Goal: Task Accomplishment & Management: Use online tool/utility

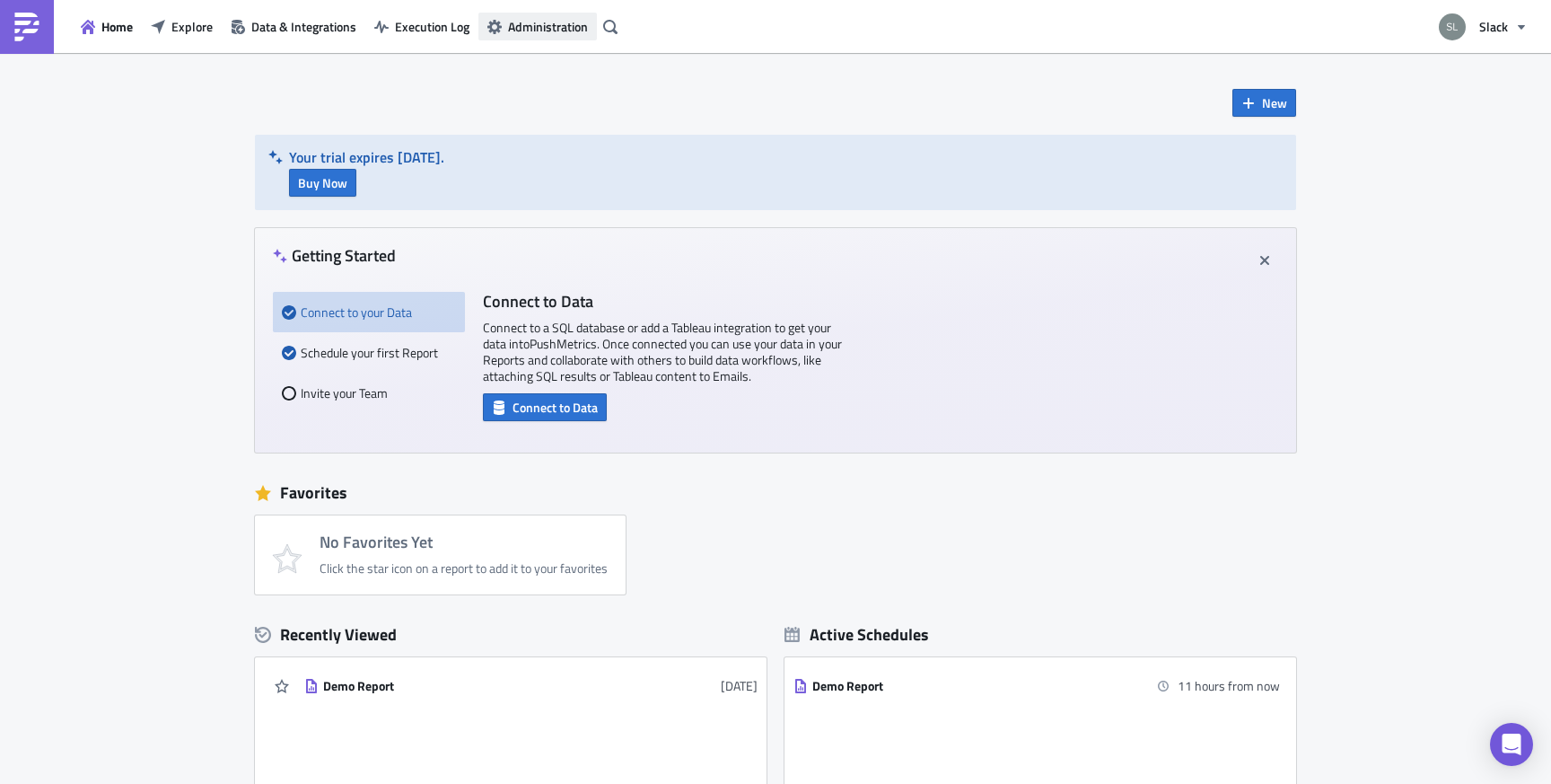
click at [531, 36] on button "Administration" at bounding box center [537, 26] width 118 height 28
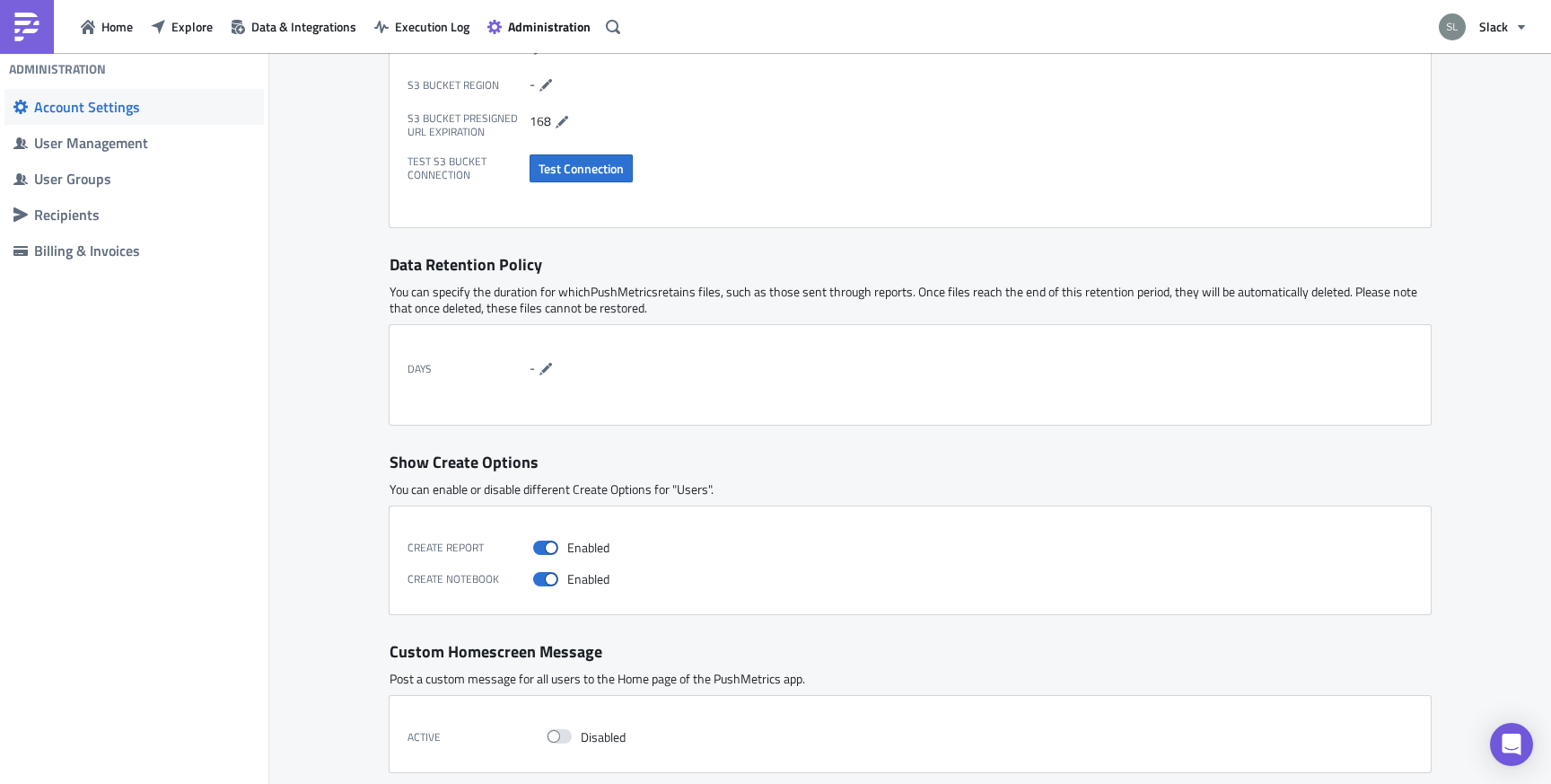
scroll to position [619, 0]
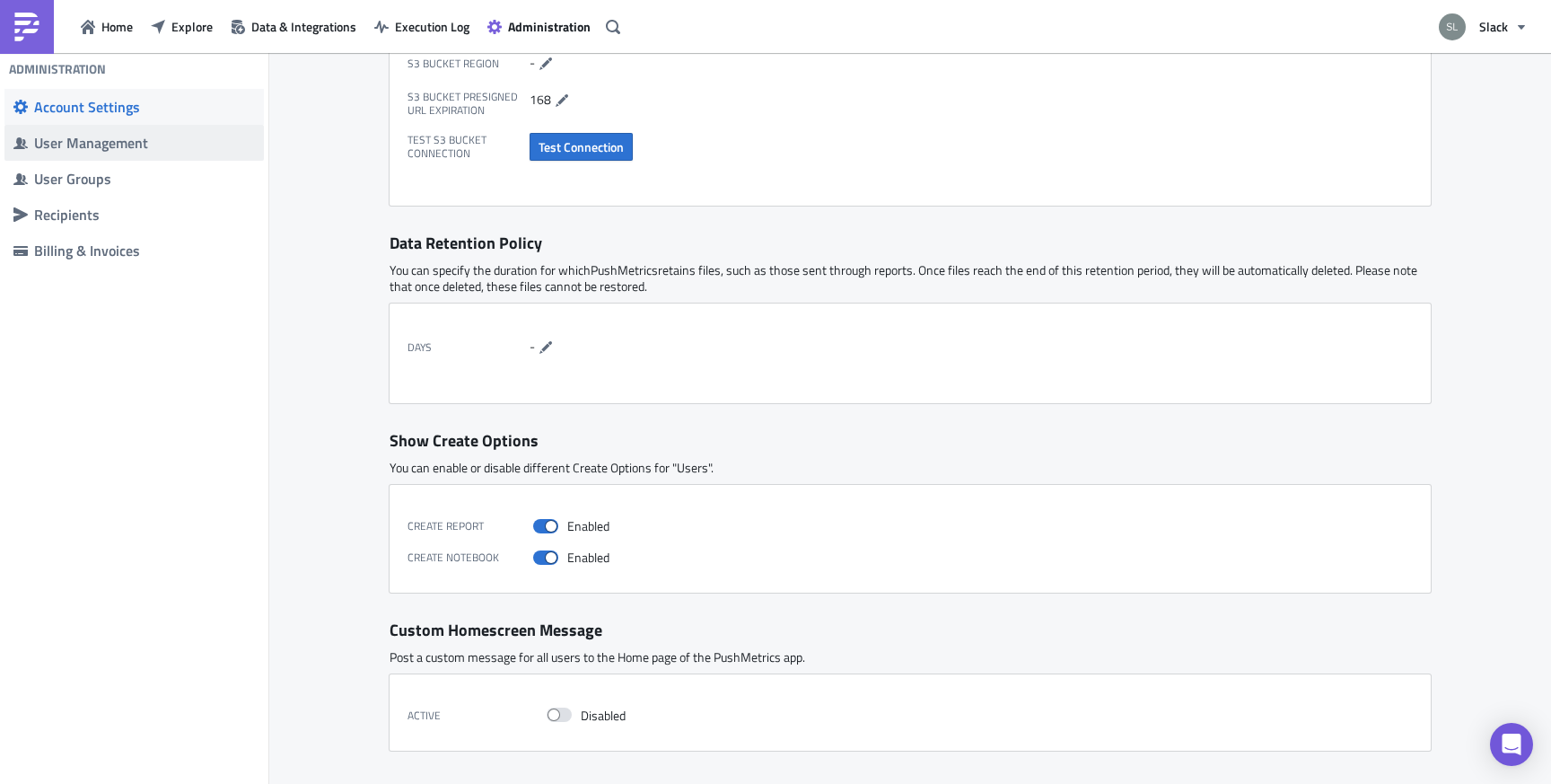
click at [118, 130] on span "User Management" at bounding box center [135, 142] width 259 height 36
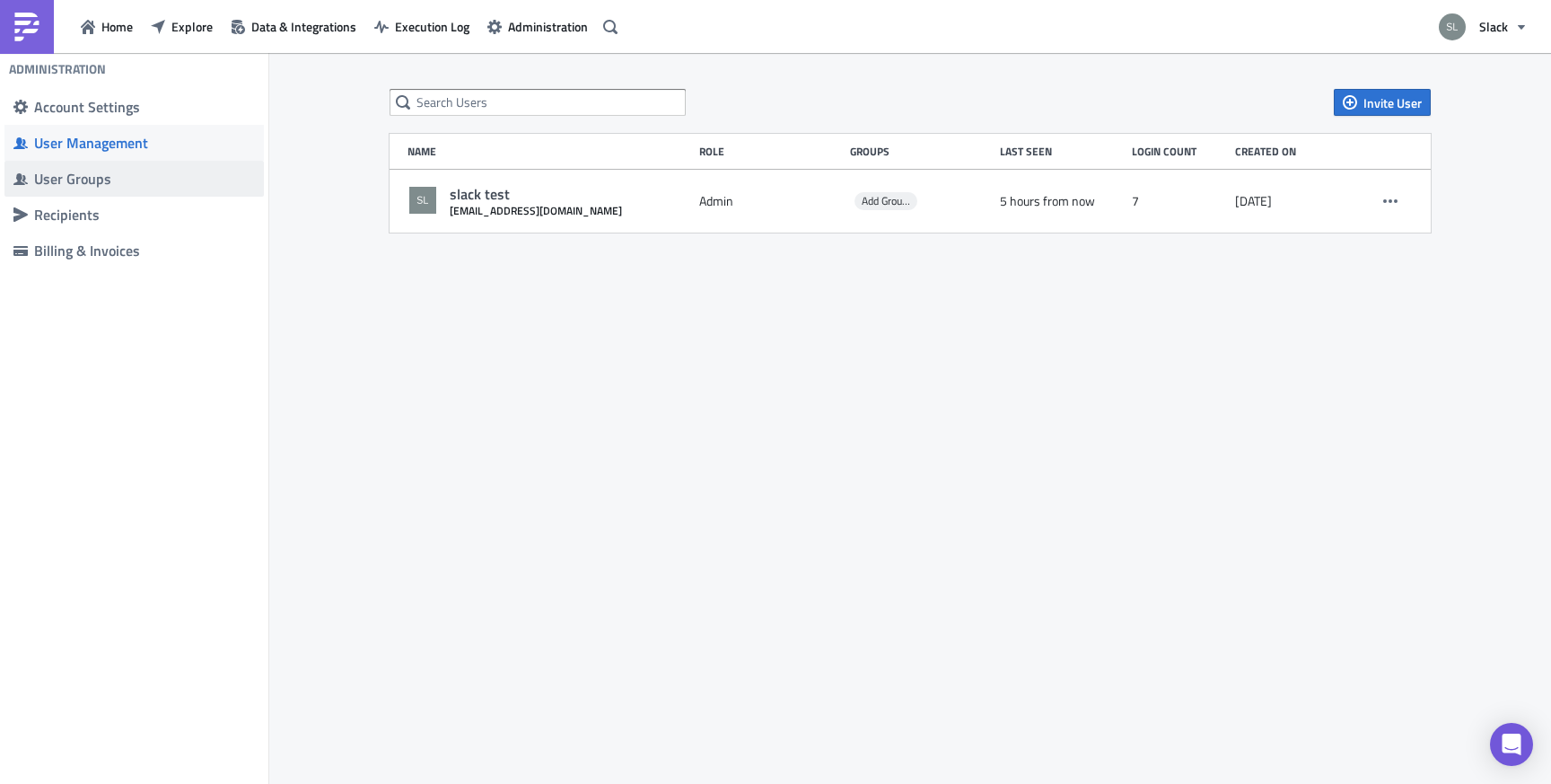
click at [97, 180] on div "User Groups" at bounding box center [144, 178] width 221 height 18
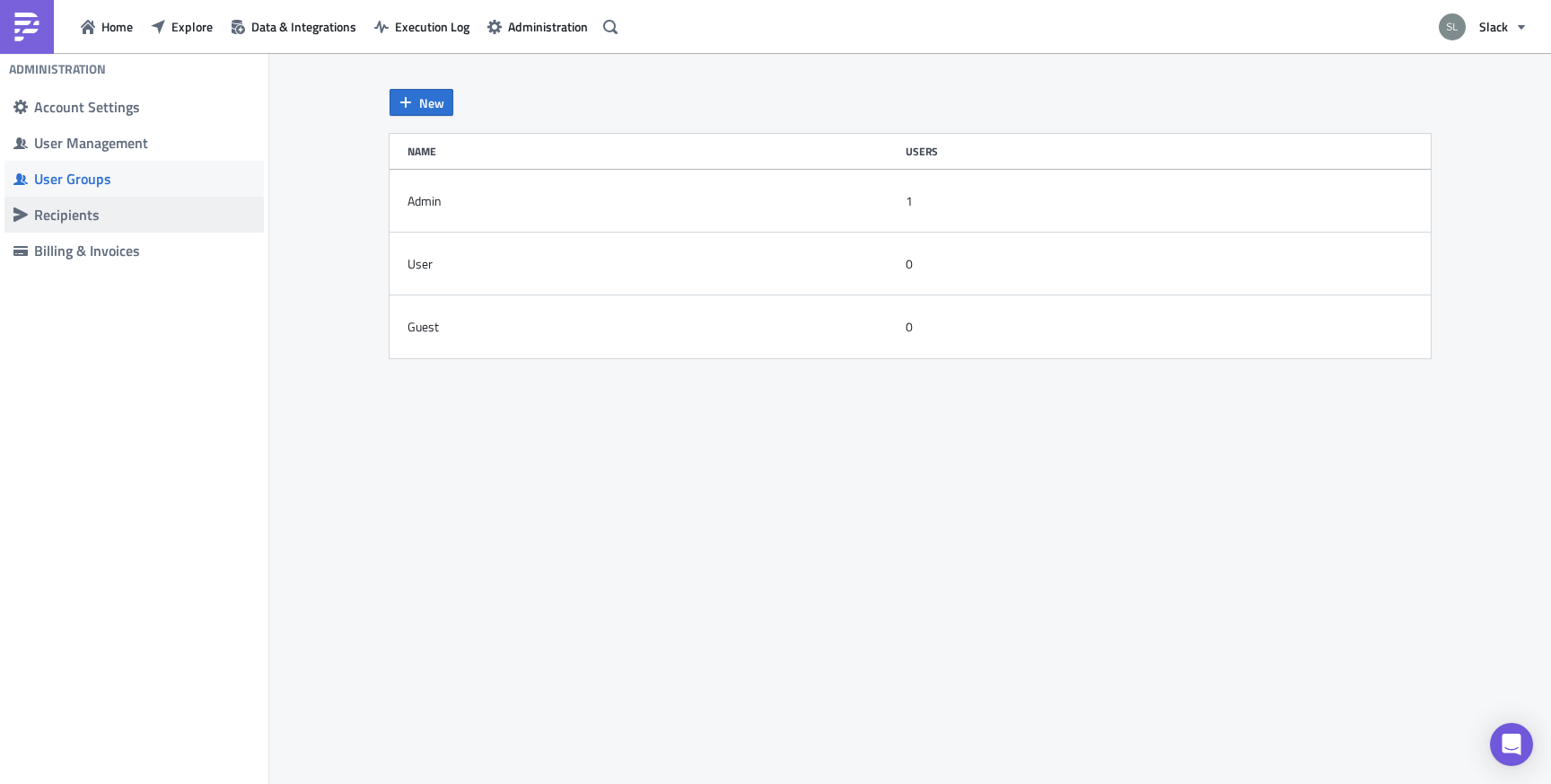
click at [93, 224] on span "Recipients" at bounding box center [135, 214] width 259 height 36
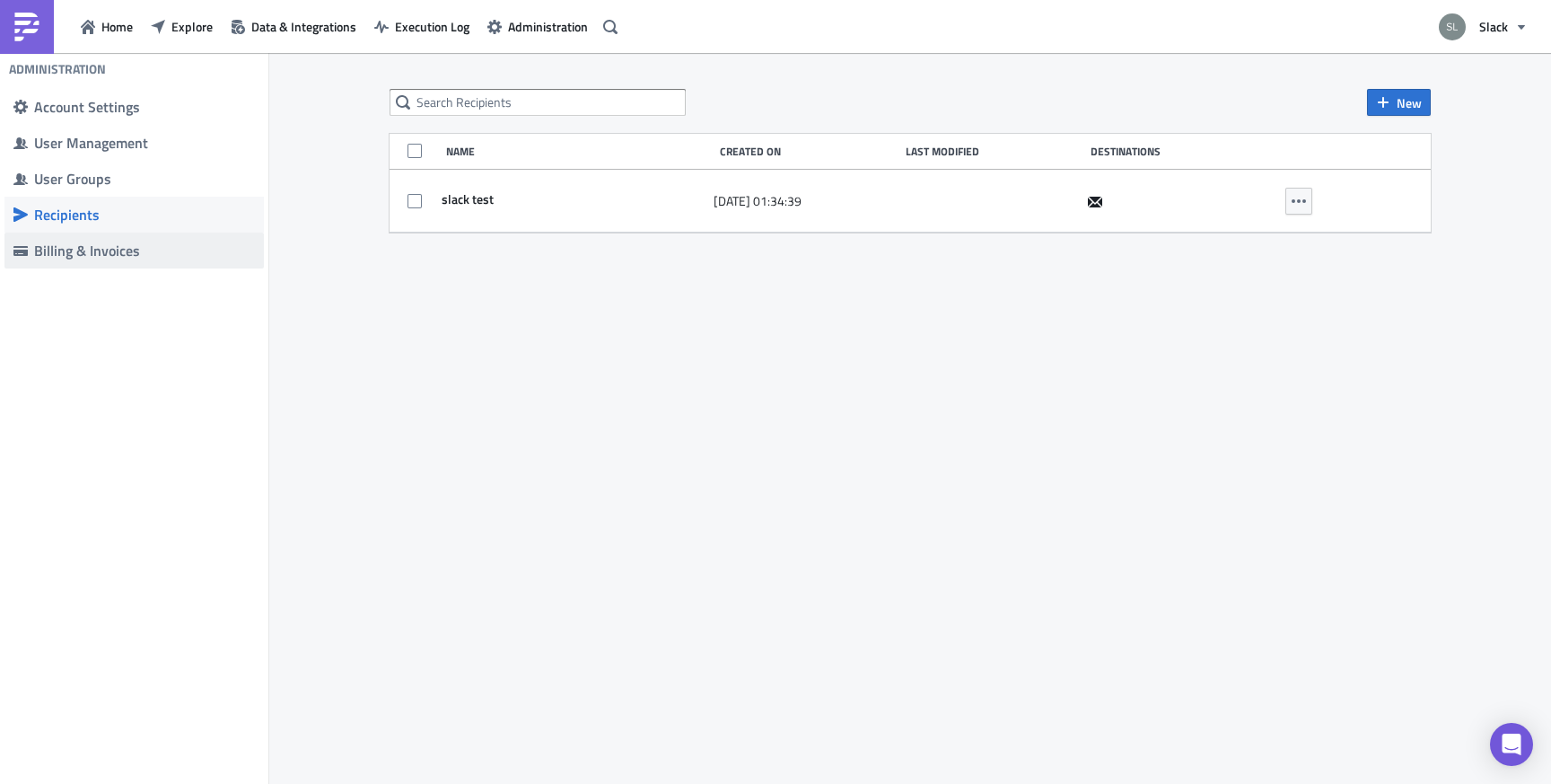
click at [117, 240] on link "Billing & Invoices" at bounding box center [135, 250] width 259 height 36
click at [305, 17] on span "Data & Integrations" at bounding box center [304, 26] width 106 height 18
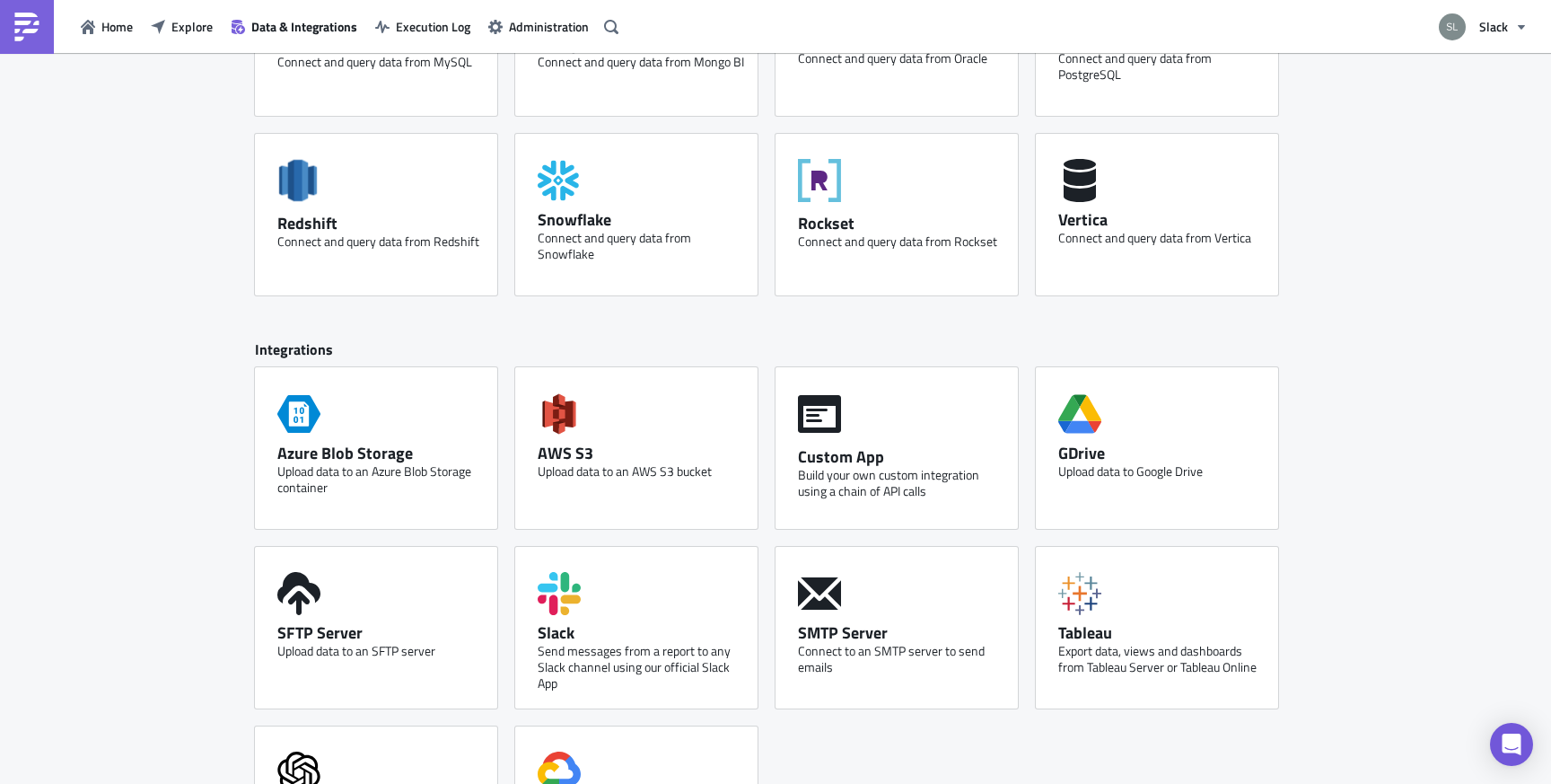
scroll to position [677, 0]
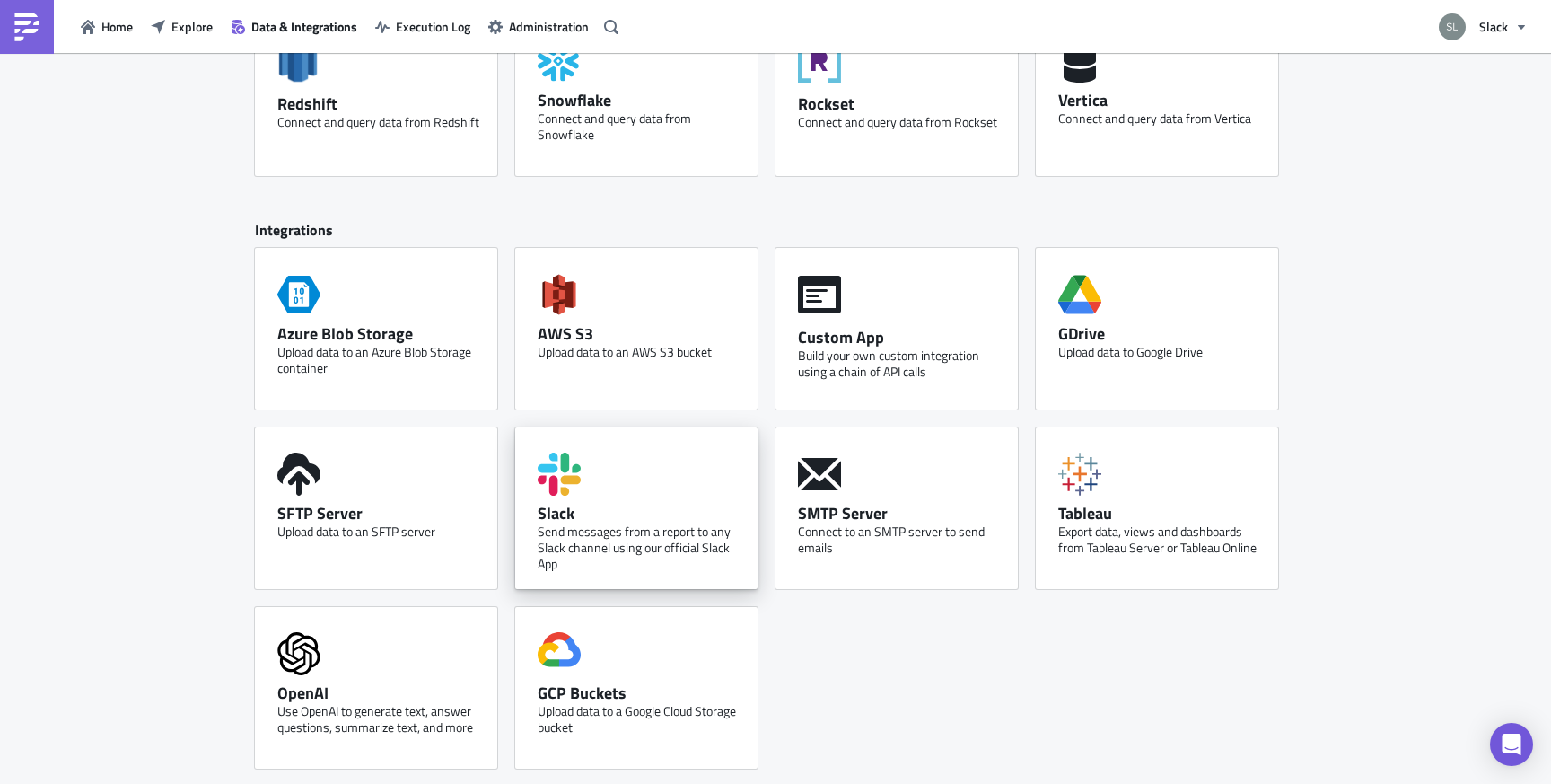
click at [575, 458] on icon at bounding box center [559, 473] width 44 height 44
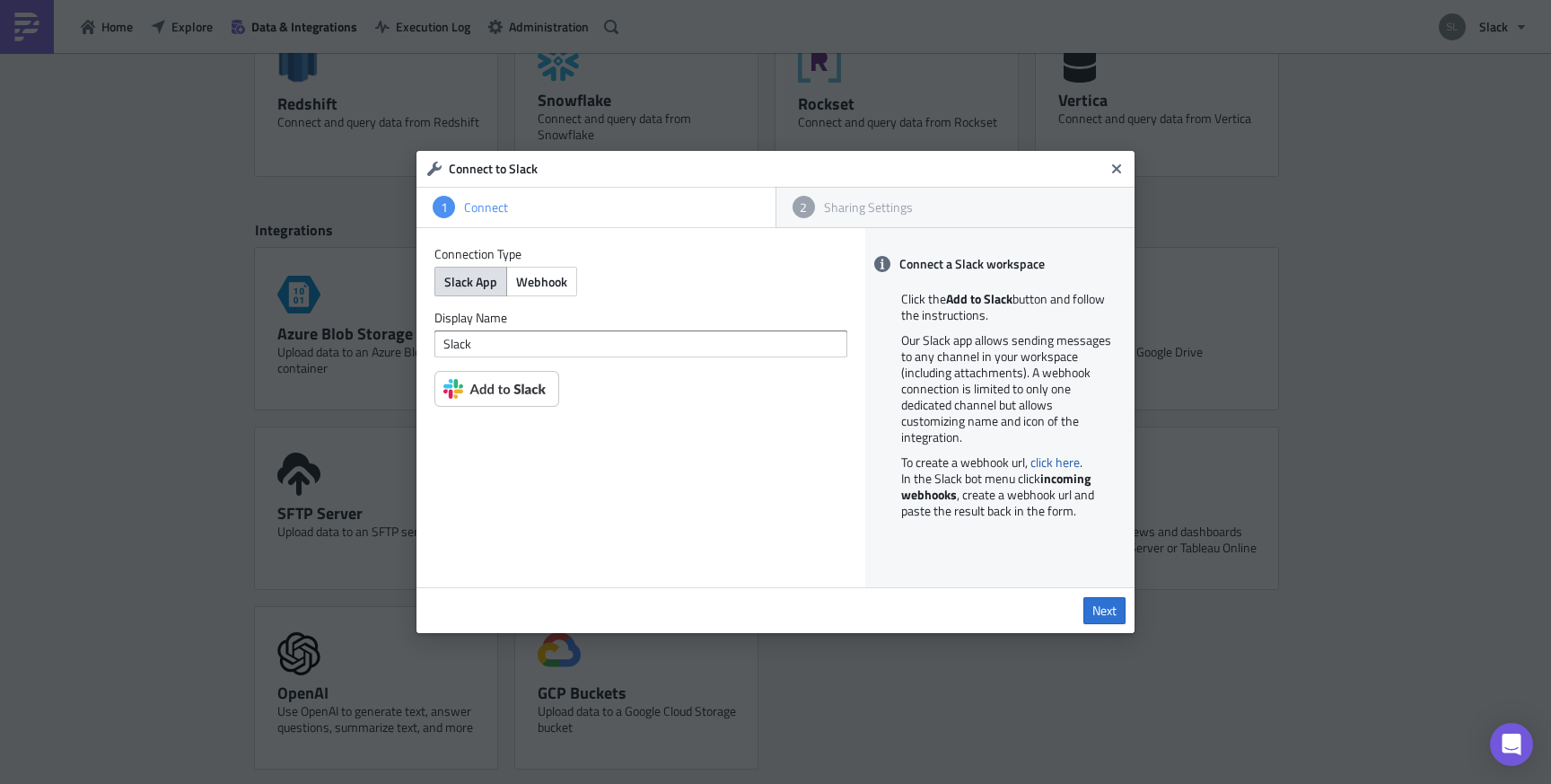
click at [521, 402] on img at bounding box center [497, 388] width 125 height 36
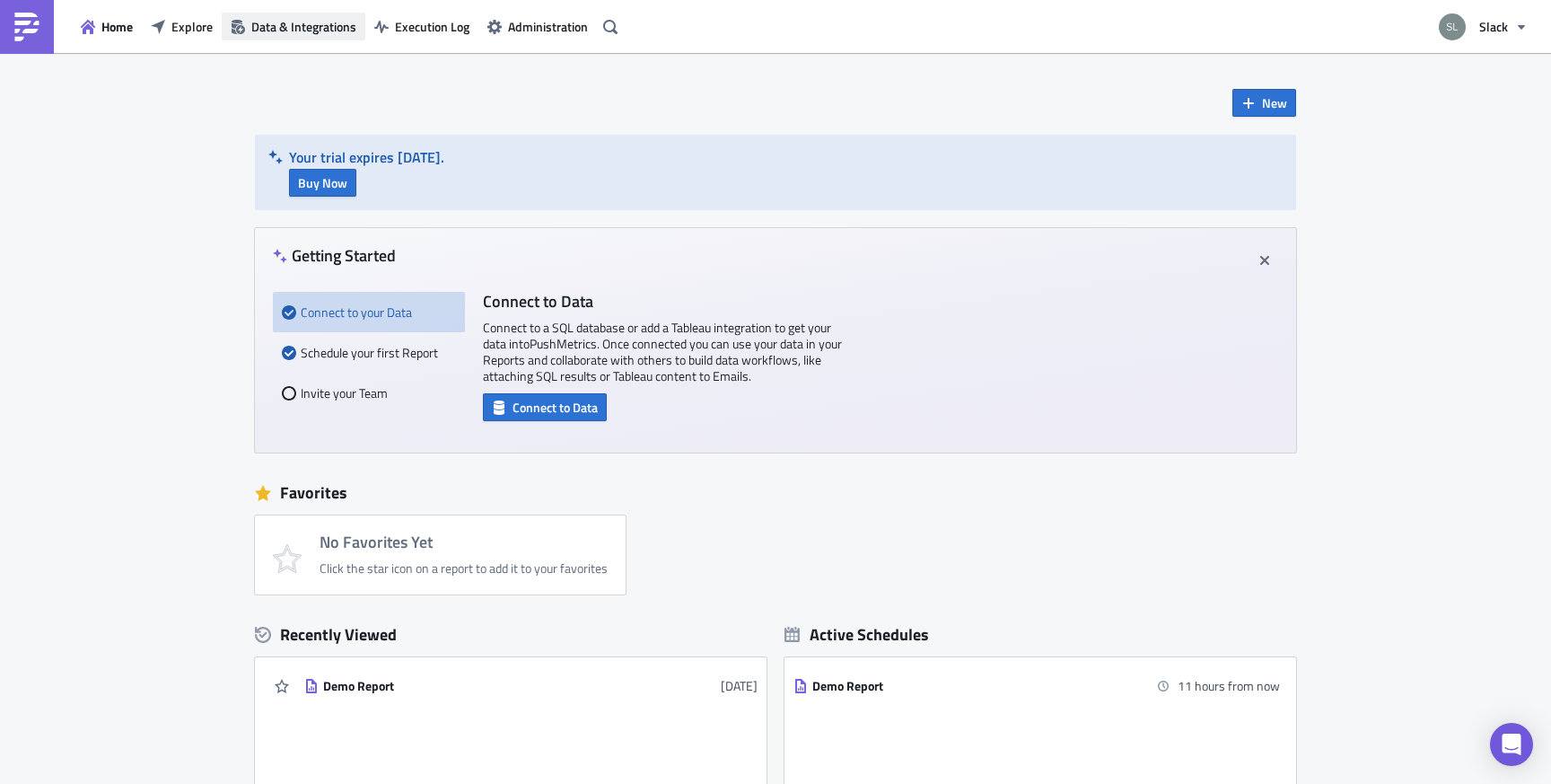
click at [299, 29] on span "Data & Integrations" at bounding box center [304, 26] width 106 height 18
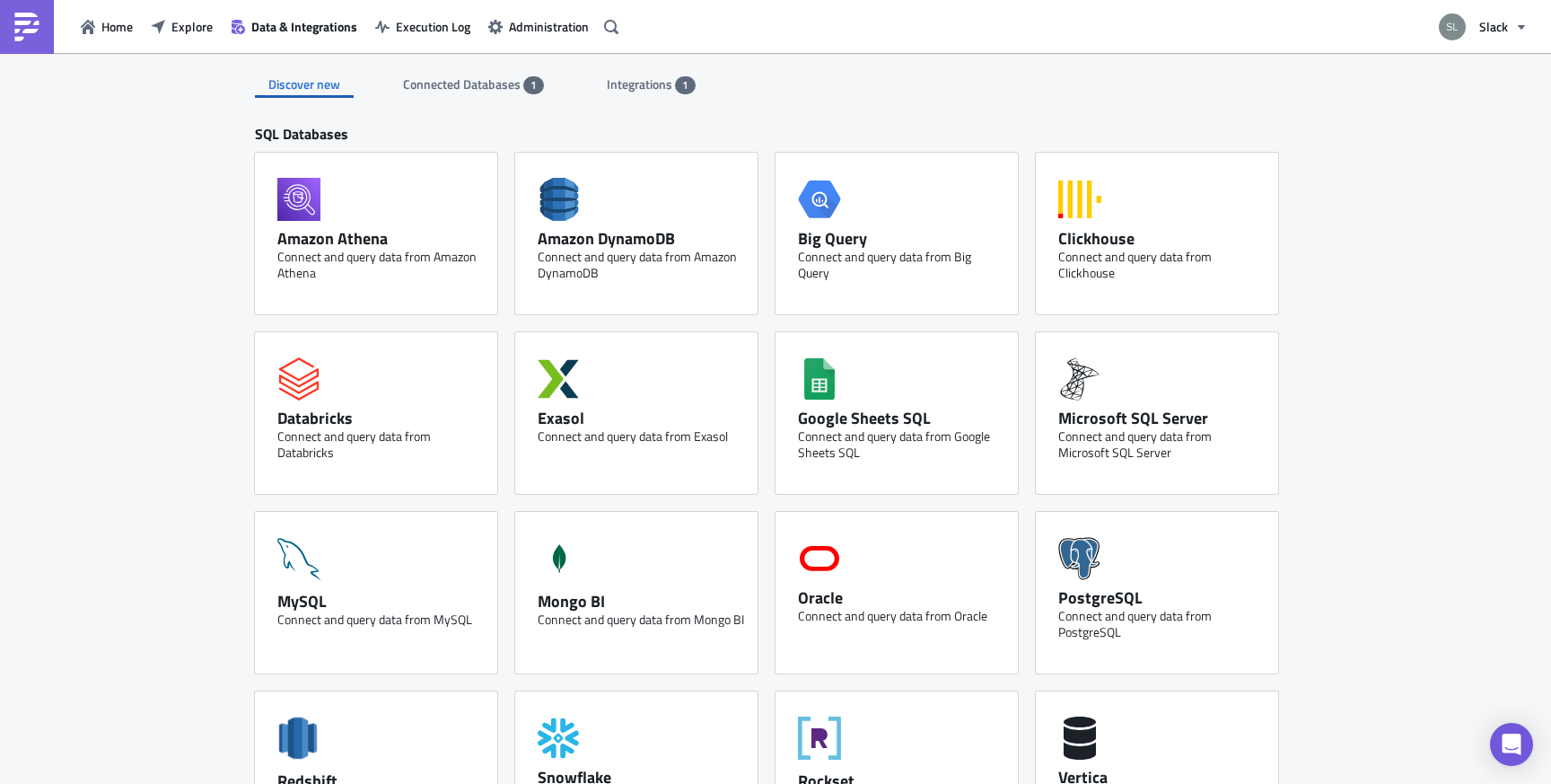
scroll to position [677, 0]
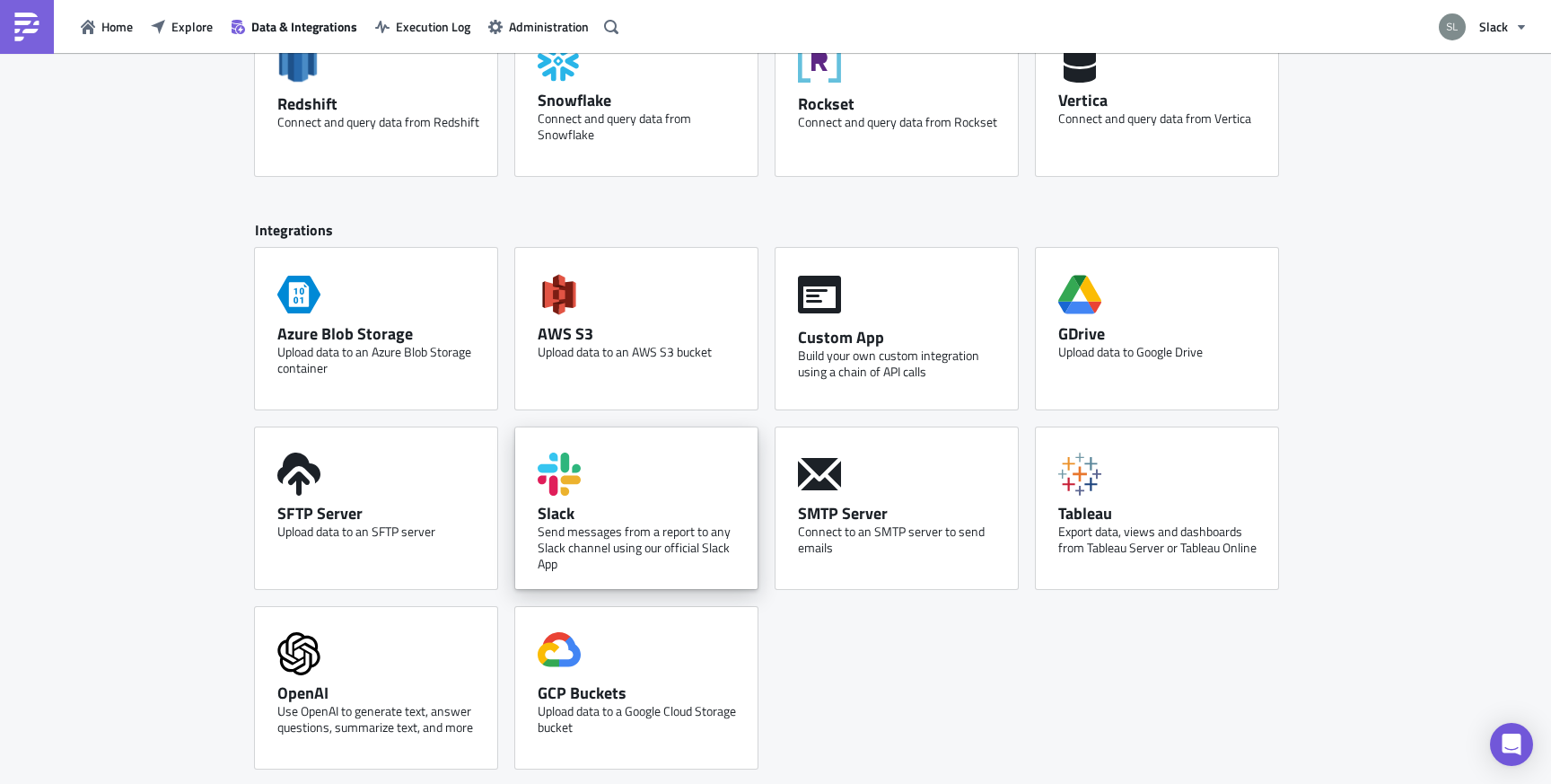
click at [626, 525] on div "Send messages from a report to any Slack channel using our official Slack App" at bounding box center [640, 548] width 206 height 48
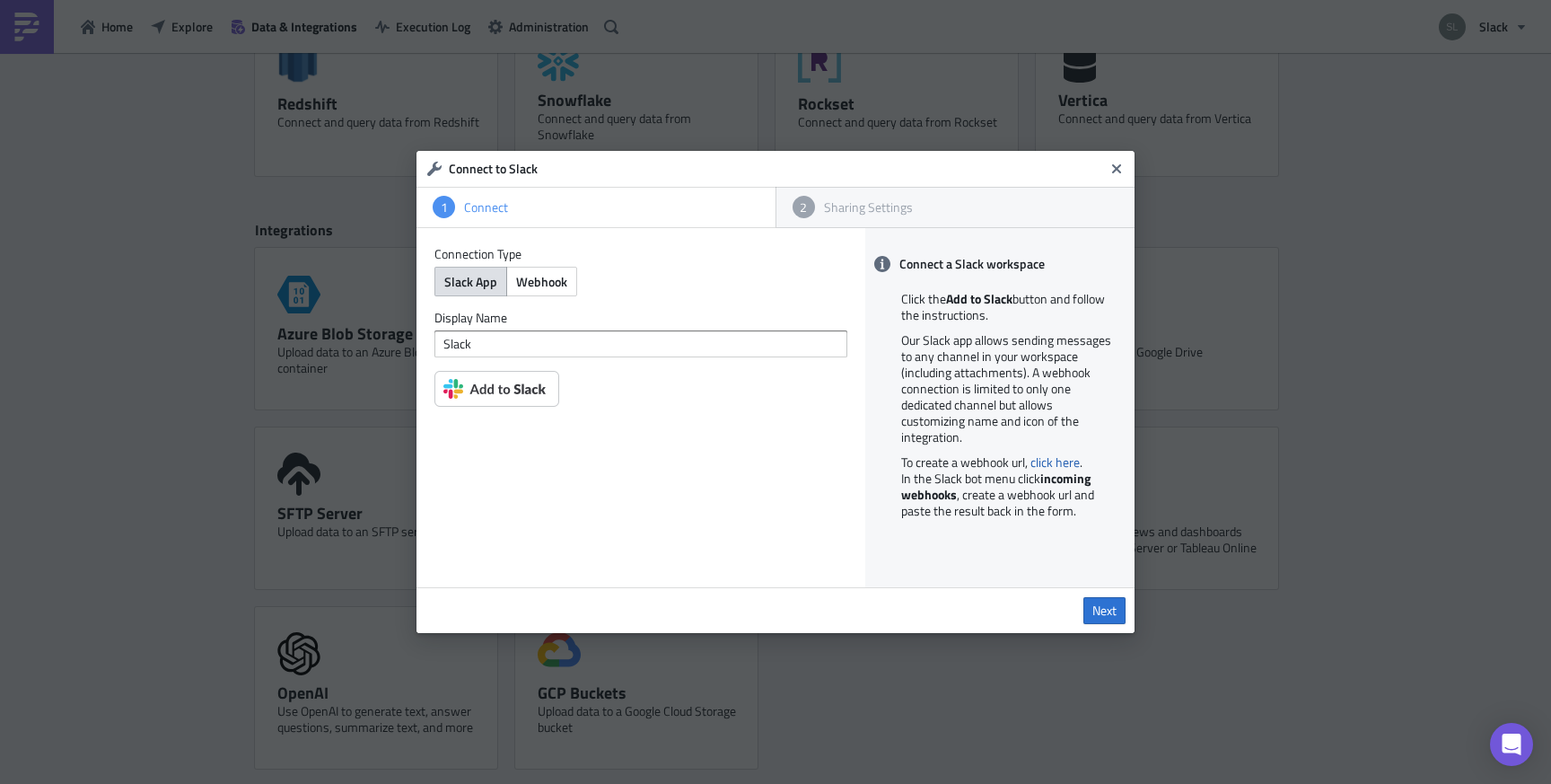
click at [524, 391] on img at bounding box center [497, 388] width 125 height 36
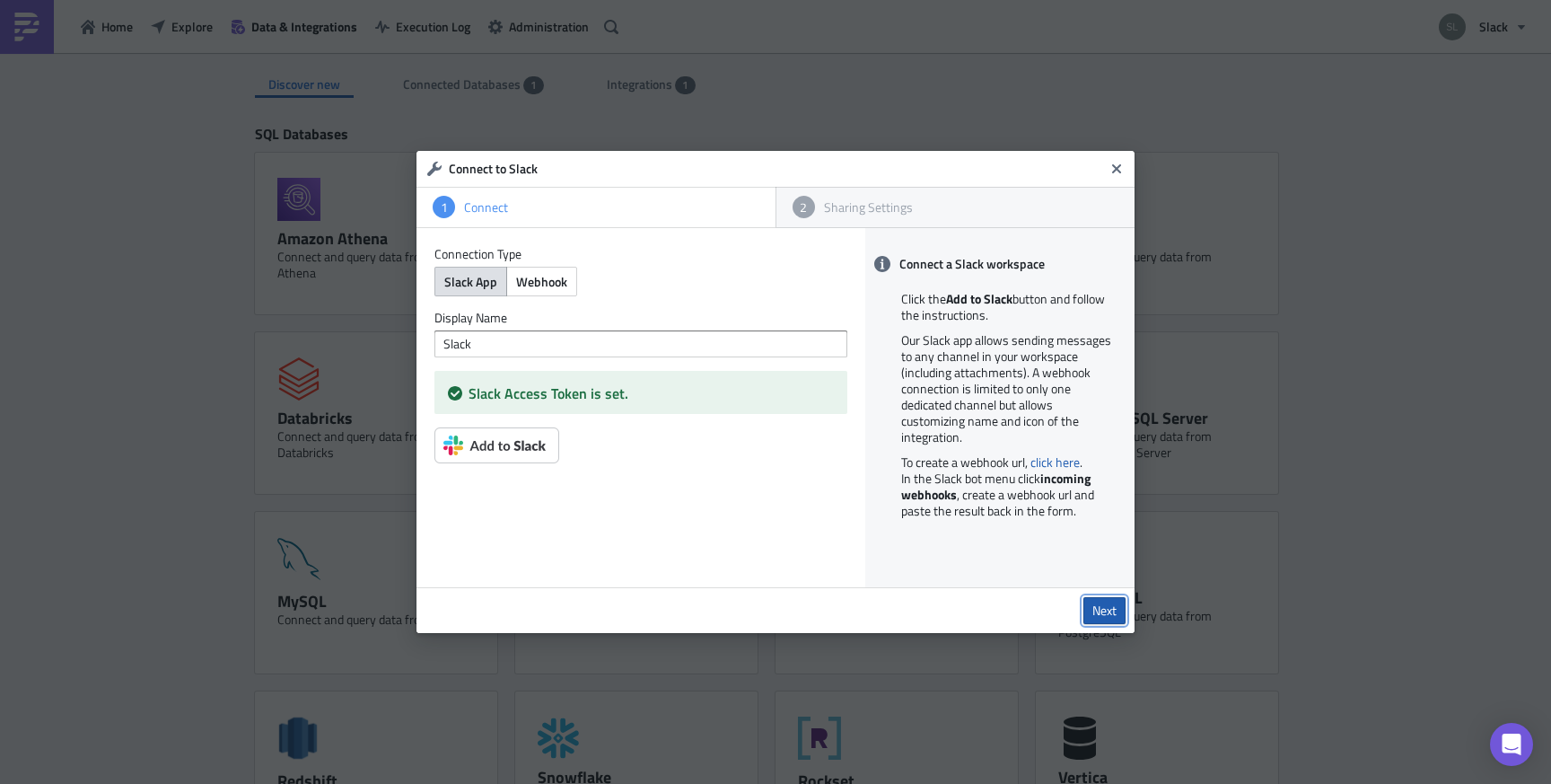
click at [1113, 616] on span "Next" at bounding box center [1105, 610] width 24 height 16
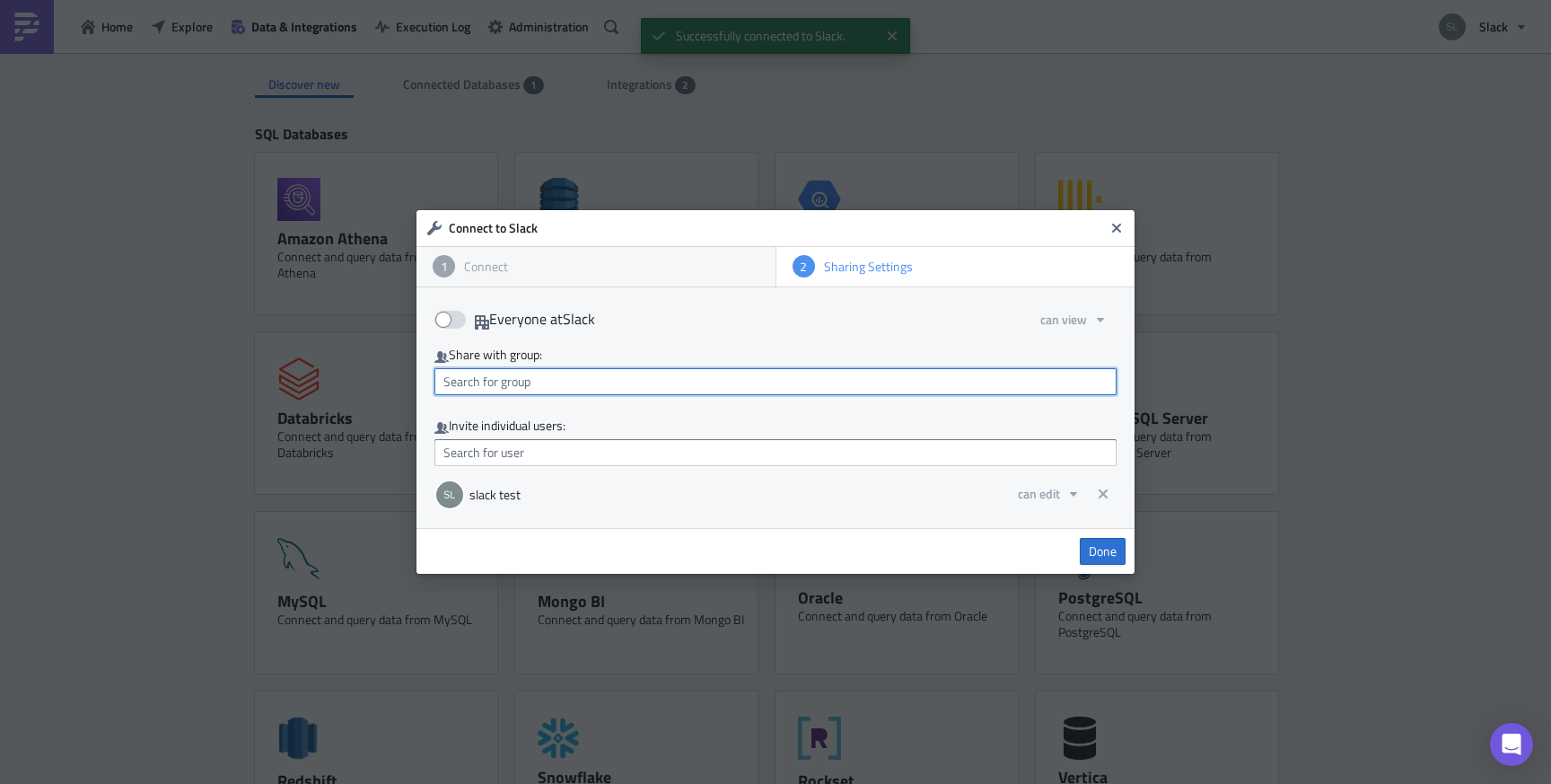
click at [530, 379] on input "text" at bounding box center [776, 381] width 683 height 27
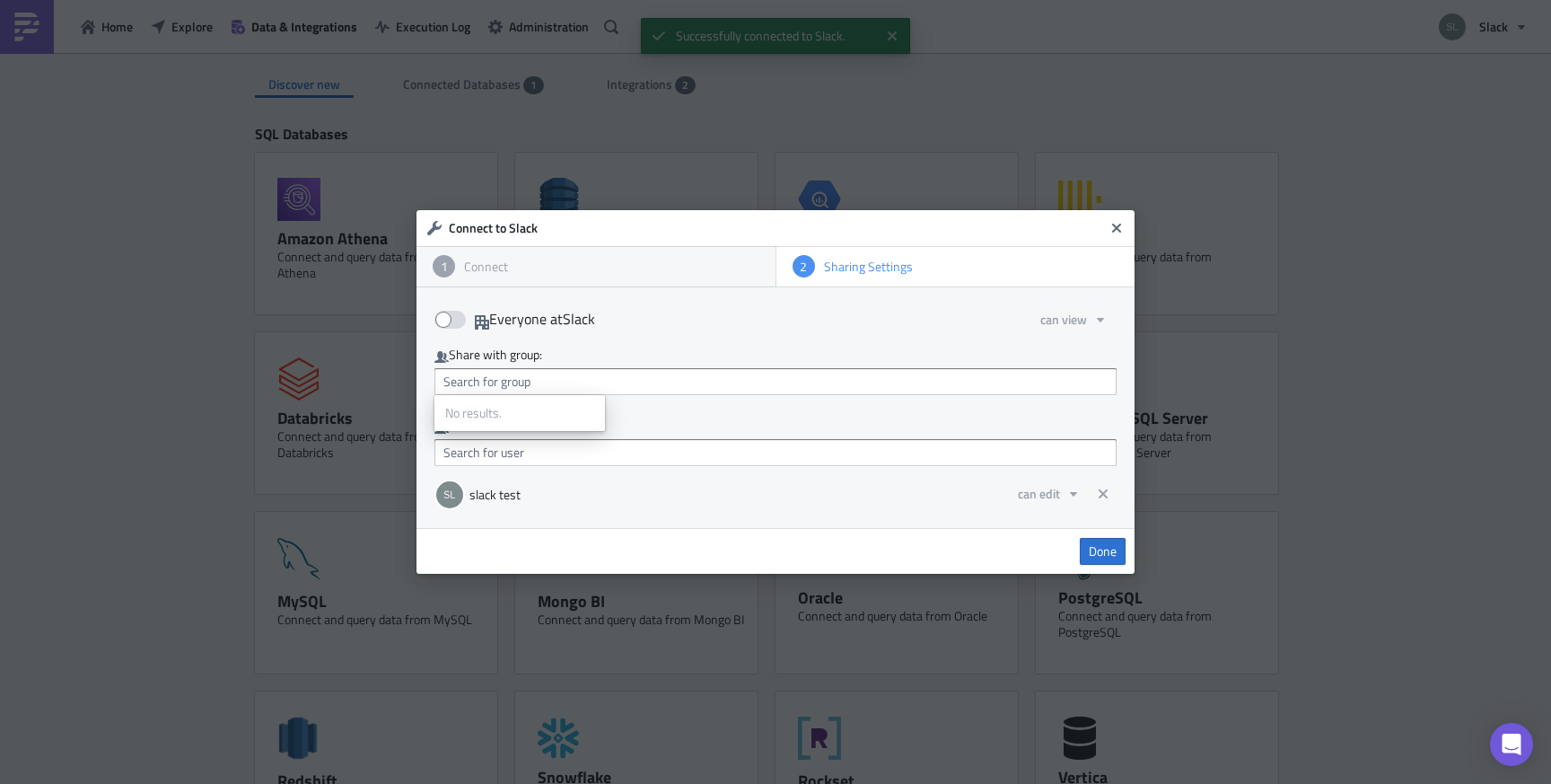
click at [772, 433] on div "Invite individual users:" at bounding box center [776, 426] width 683 height 17
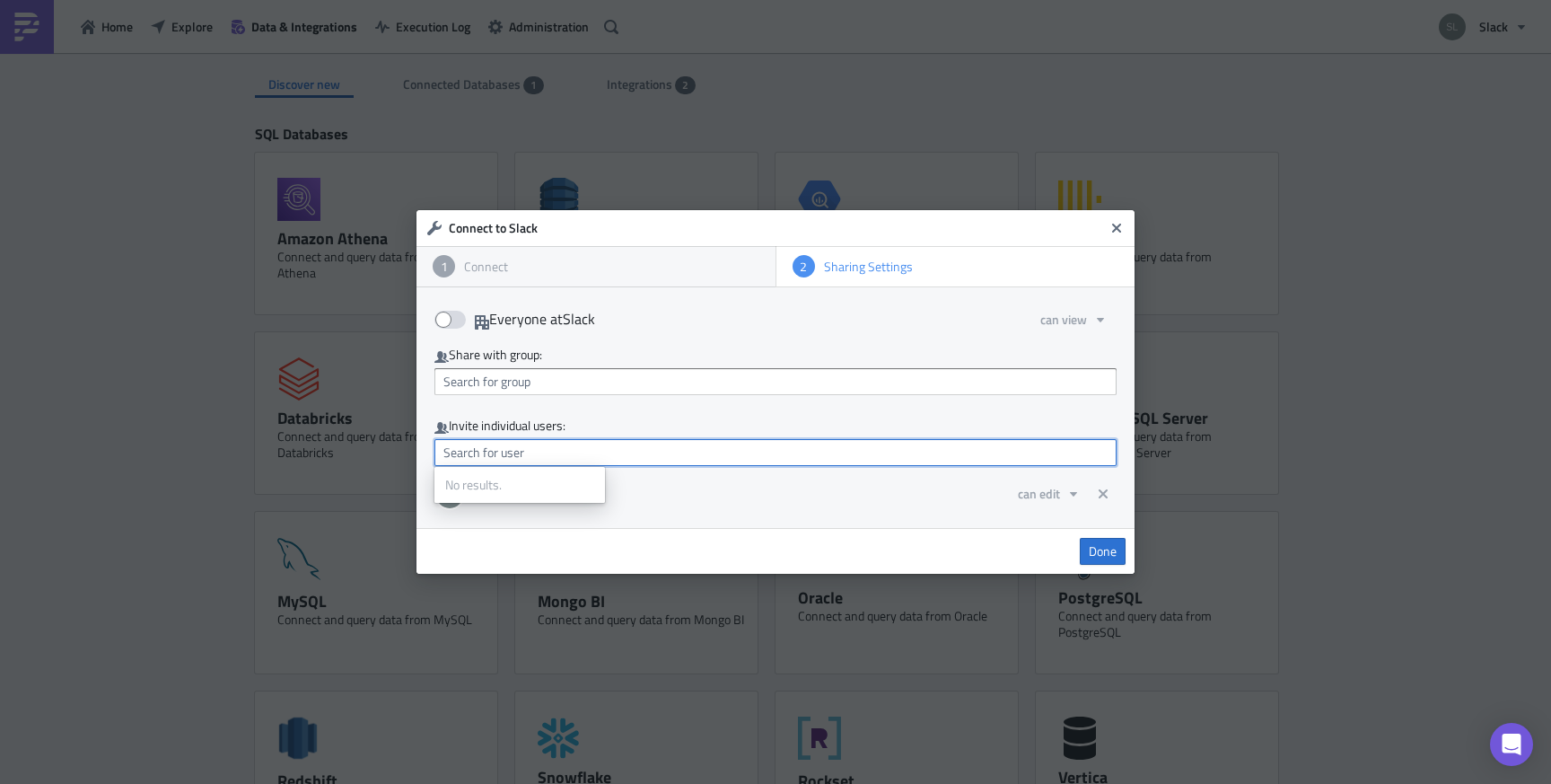
click at [770, 456] on input "text" at bounding box center [776, 452] width 683 height 27
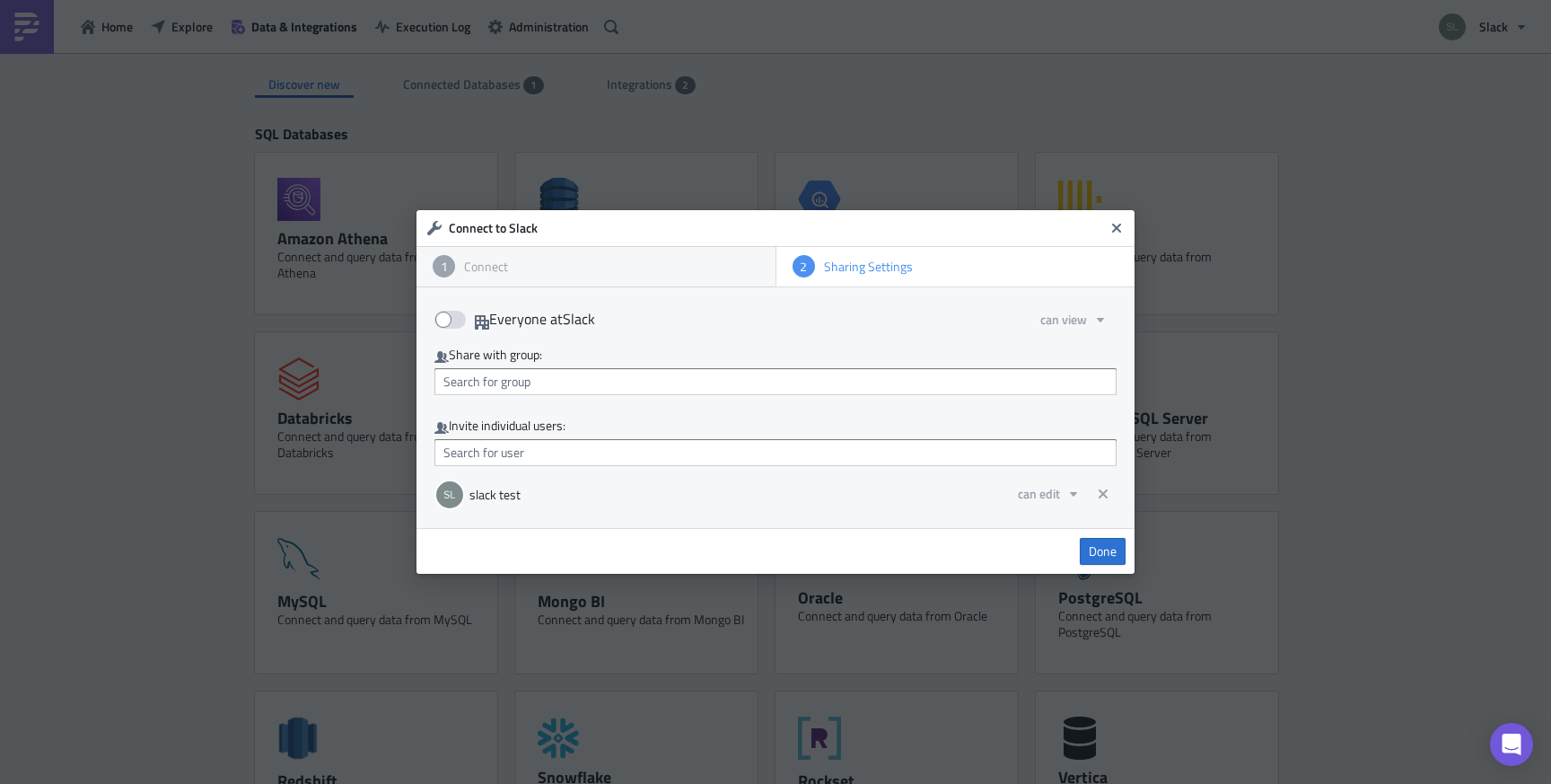
click at [809, 409] on div "Everyone at Slack can view Share with group: Invite individual users: slack tes…" at bounding box center [776, 407] width 718 height 241
click at [1107, 558] on span "Done" at bounding box center [1103, 551] width 28 height 16
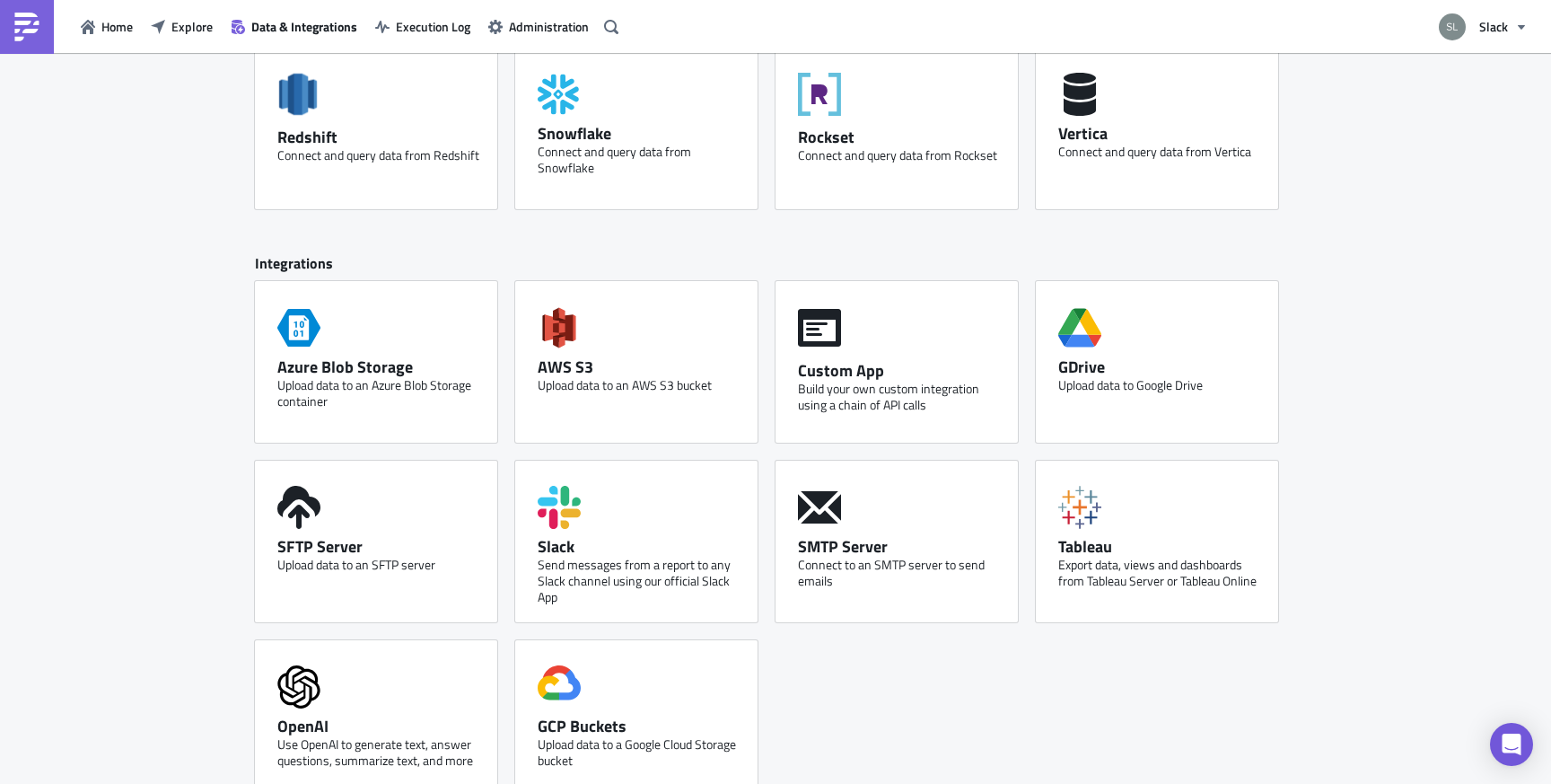
scroll to position [677, 0]
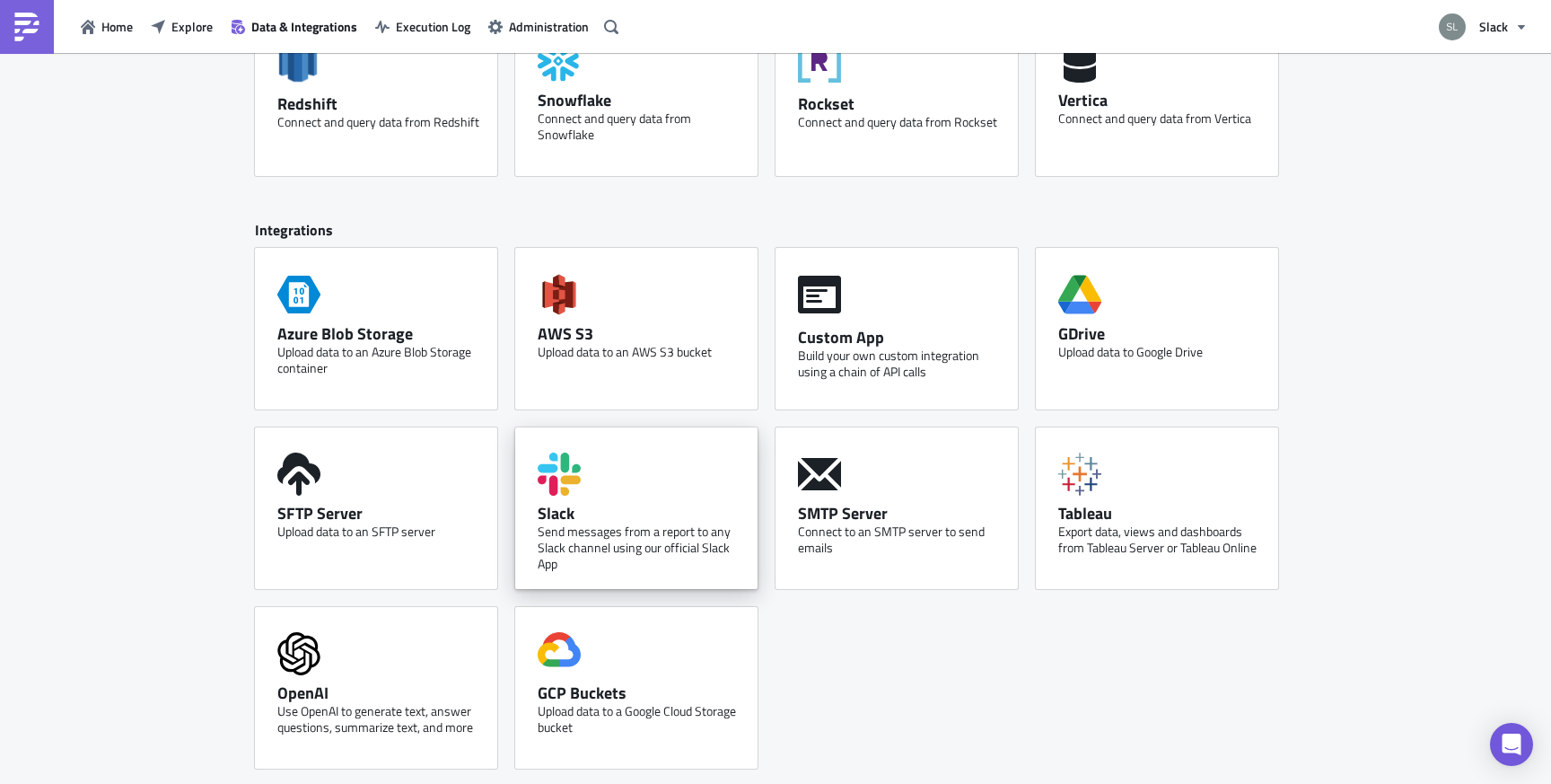
click at [628, 473] on div "Slack Send messages from a report to any Slack channel using our official Slack…" at bounding box center [636, 507] width 242 height 162
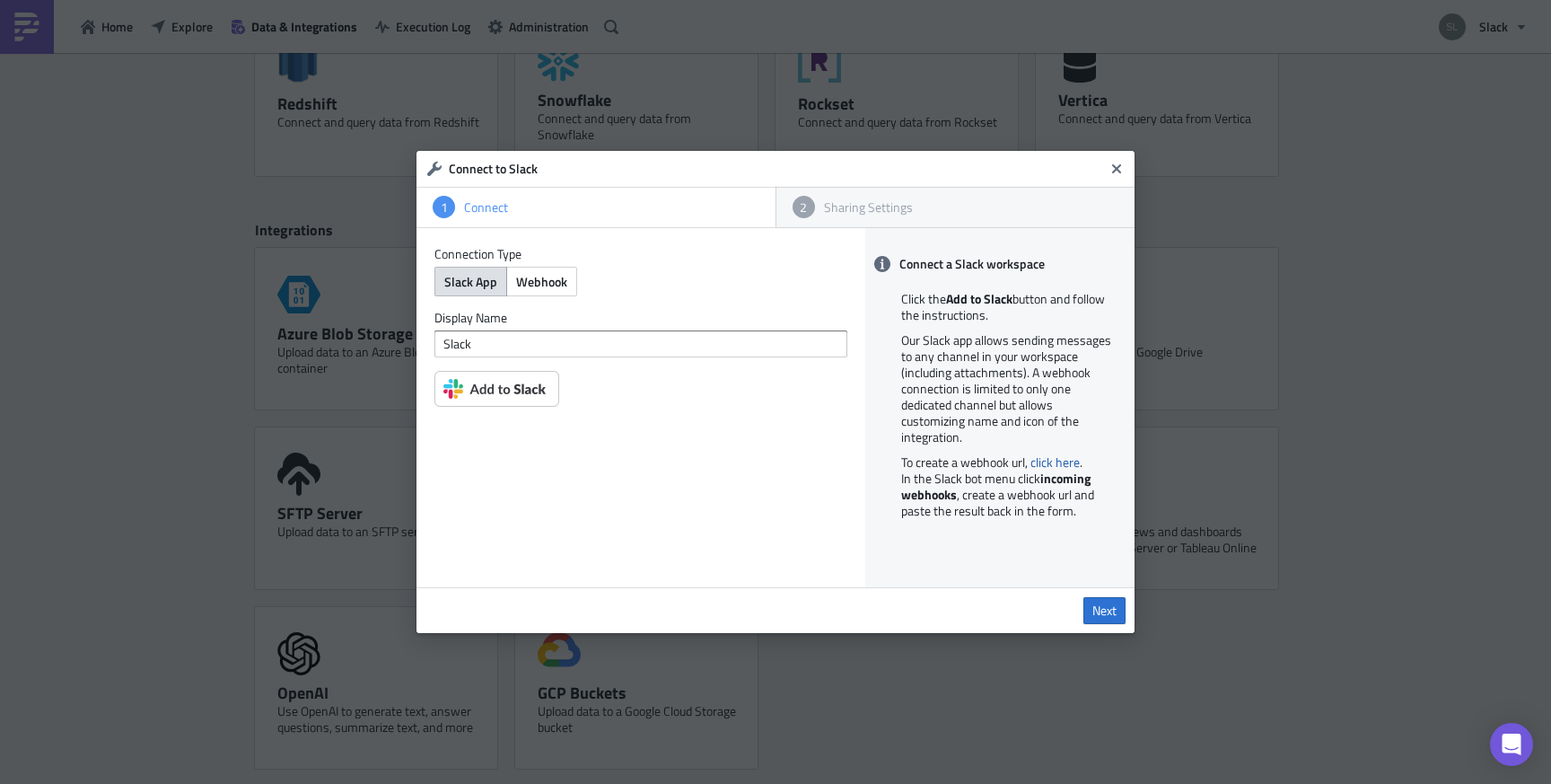
click at [549, 264] on div "Connection Type Slack App Webhook" at bounding box center [641, 271] width 413 height 50
click at [551, 281] on span "Webhook" at bounding box center [541, 281] width 51 height 18
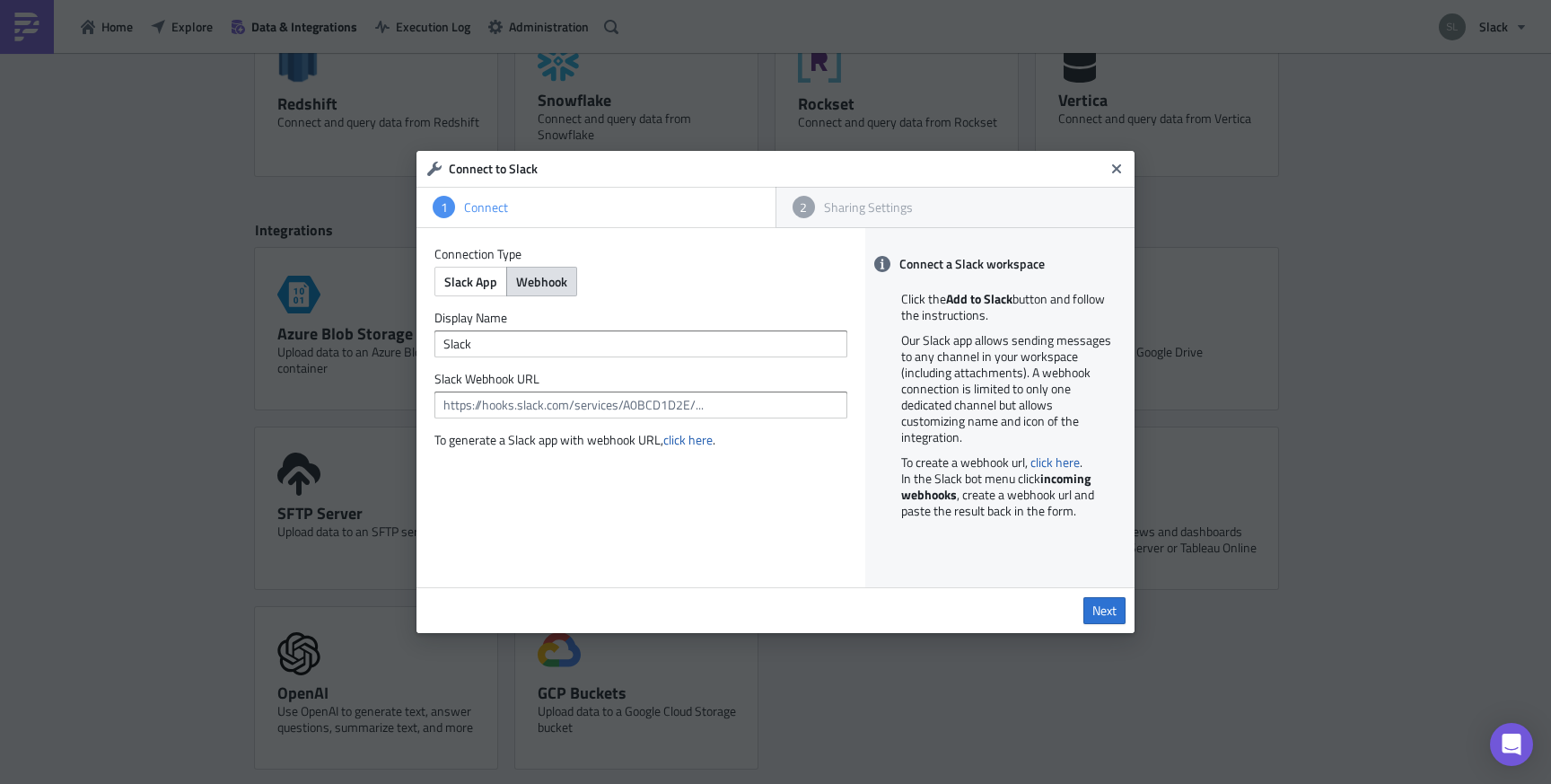
type button "webhook"
click at [1110, 164] on icon "Close" at bounding box center [1116, 168] width 15 height 15
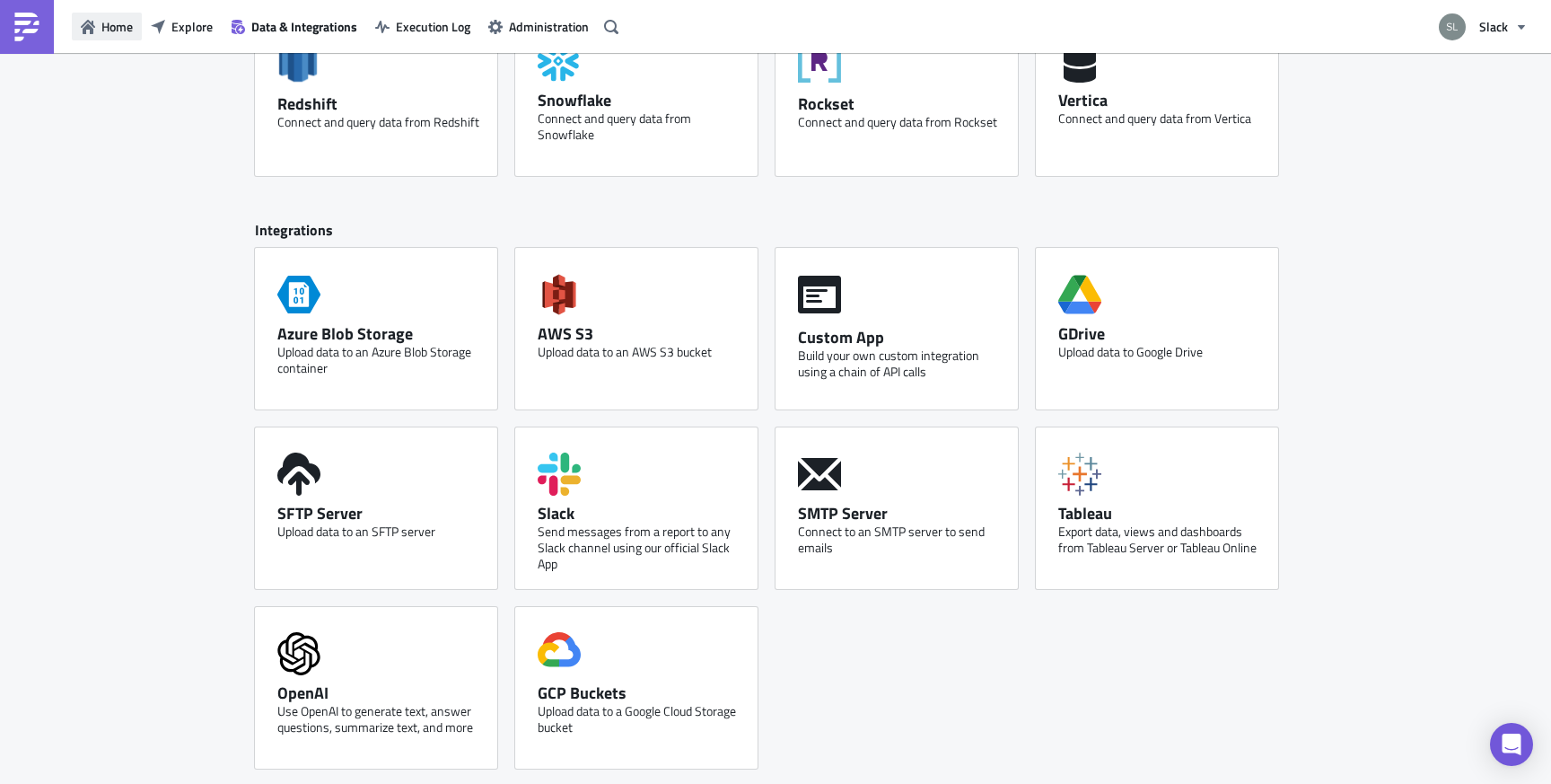
click at [123, 22] on span "Home" at bounding box center [117, 26] width 31 height 18
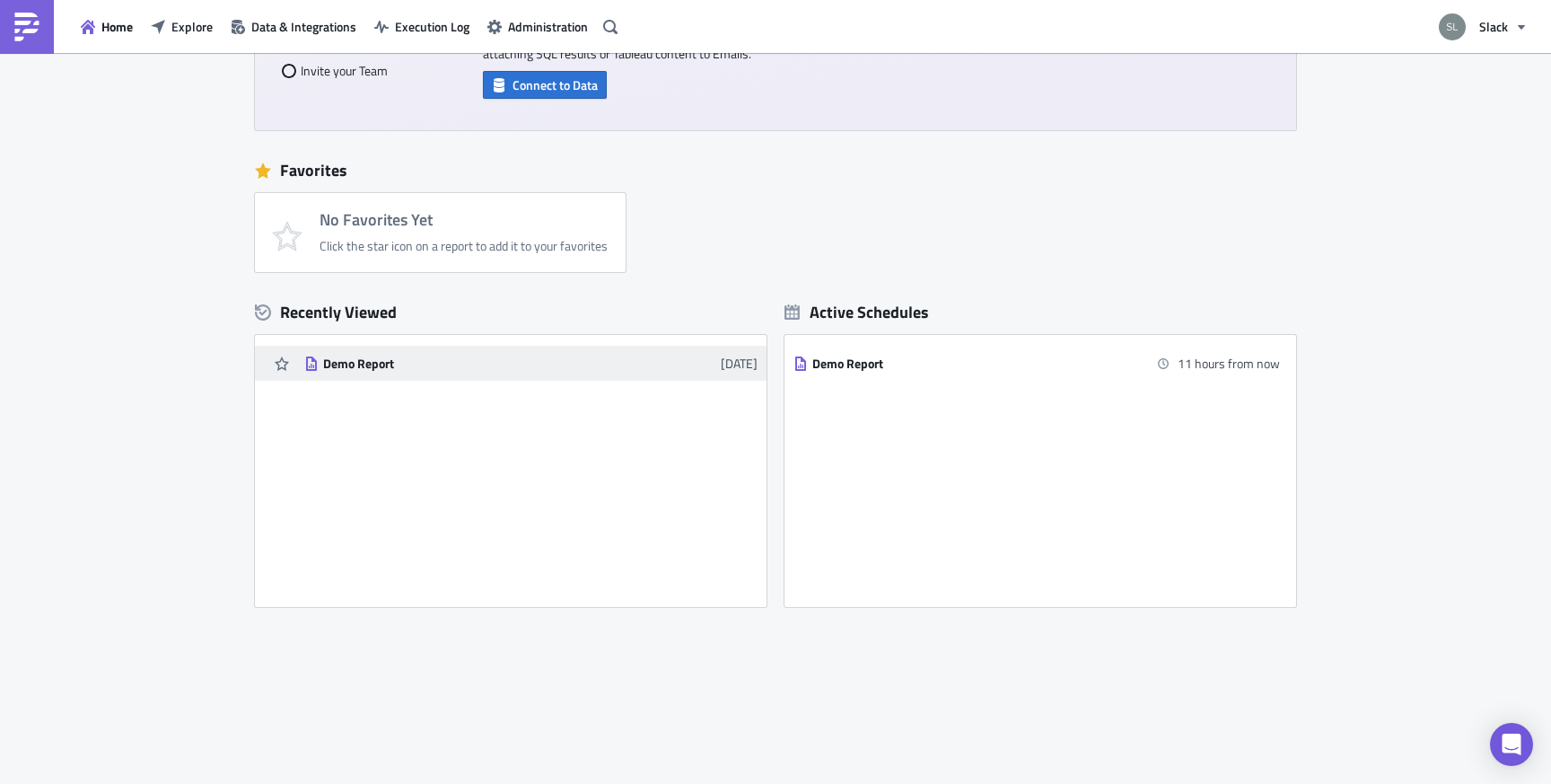
click at [390, 361] on div "Demo Report" at bounding box center [480, 363] width 315 height 16
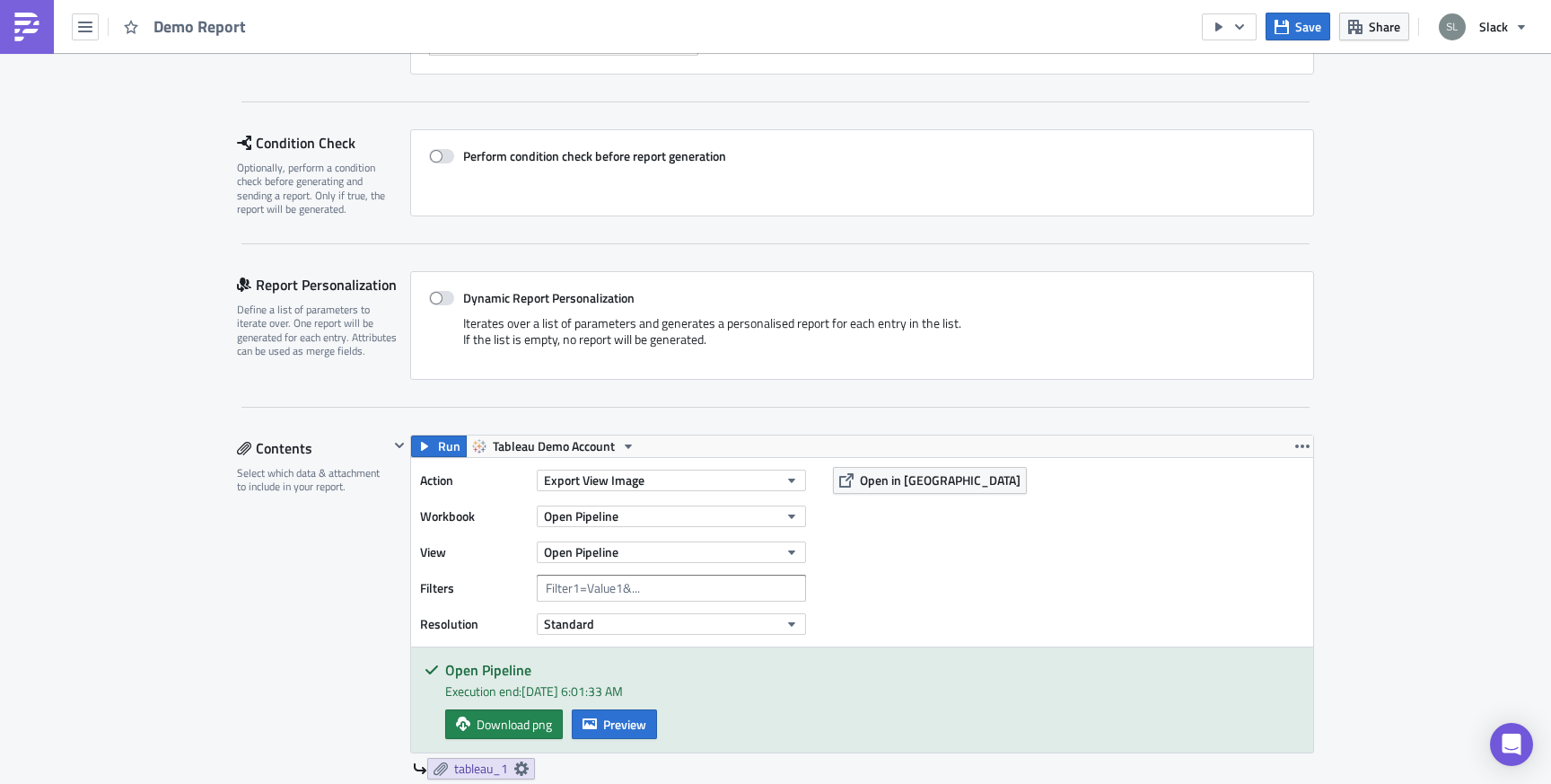
scroll to position [201, 0]
click at [596, 475] on span "Export View Image" at bounding box center [594, 478] width 101 height 18
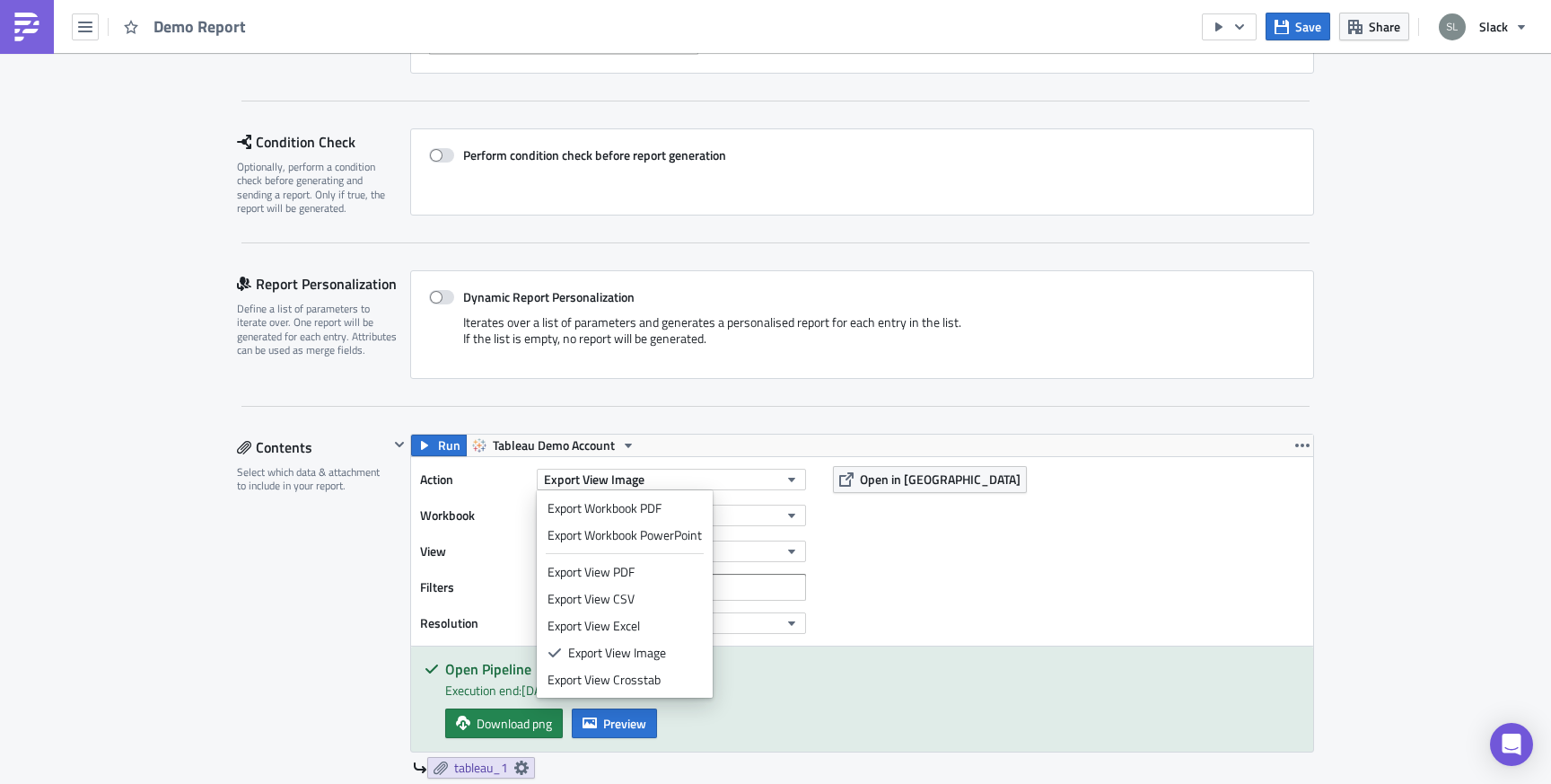
click at [329, 594] on div "Contents Select which data & attachment to include in your report." at bounding box center [313, 725] width 152 height 583
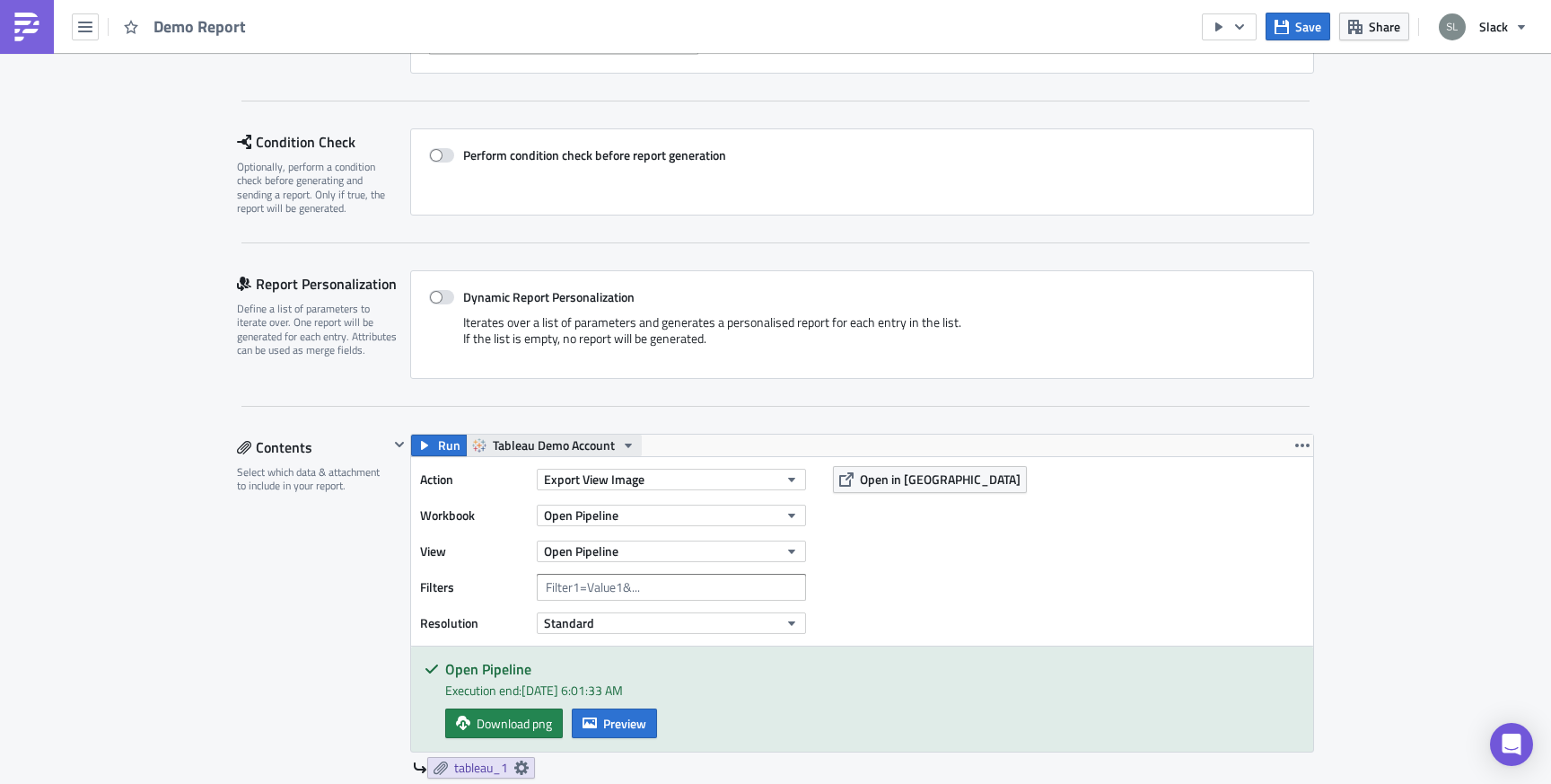
click at [533, 438] on span "Tableau Demo Account" at bounding box center [554, 445] width 122 height 21
click at [314, 590] on div "Contents Select which data & attachment to include in your report." at bounding box center [313, 725] width 152 height 583
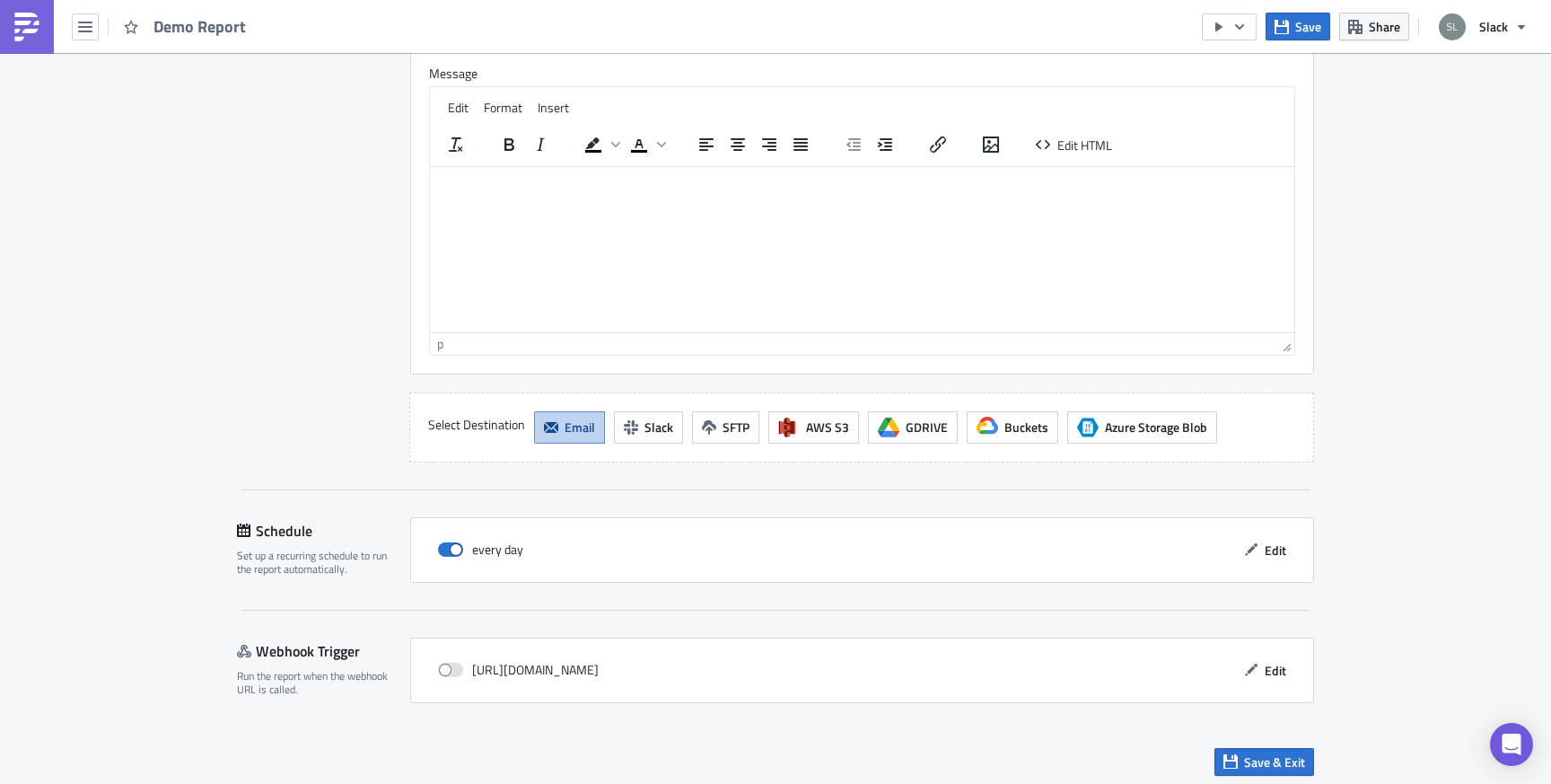
scroll to position [1611, 0]
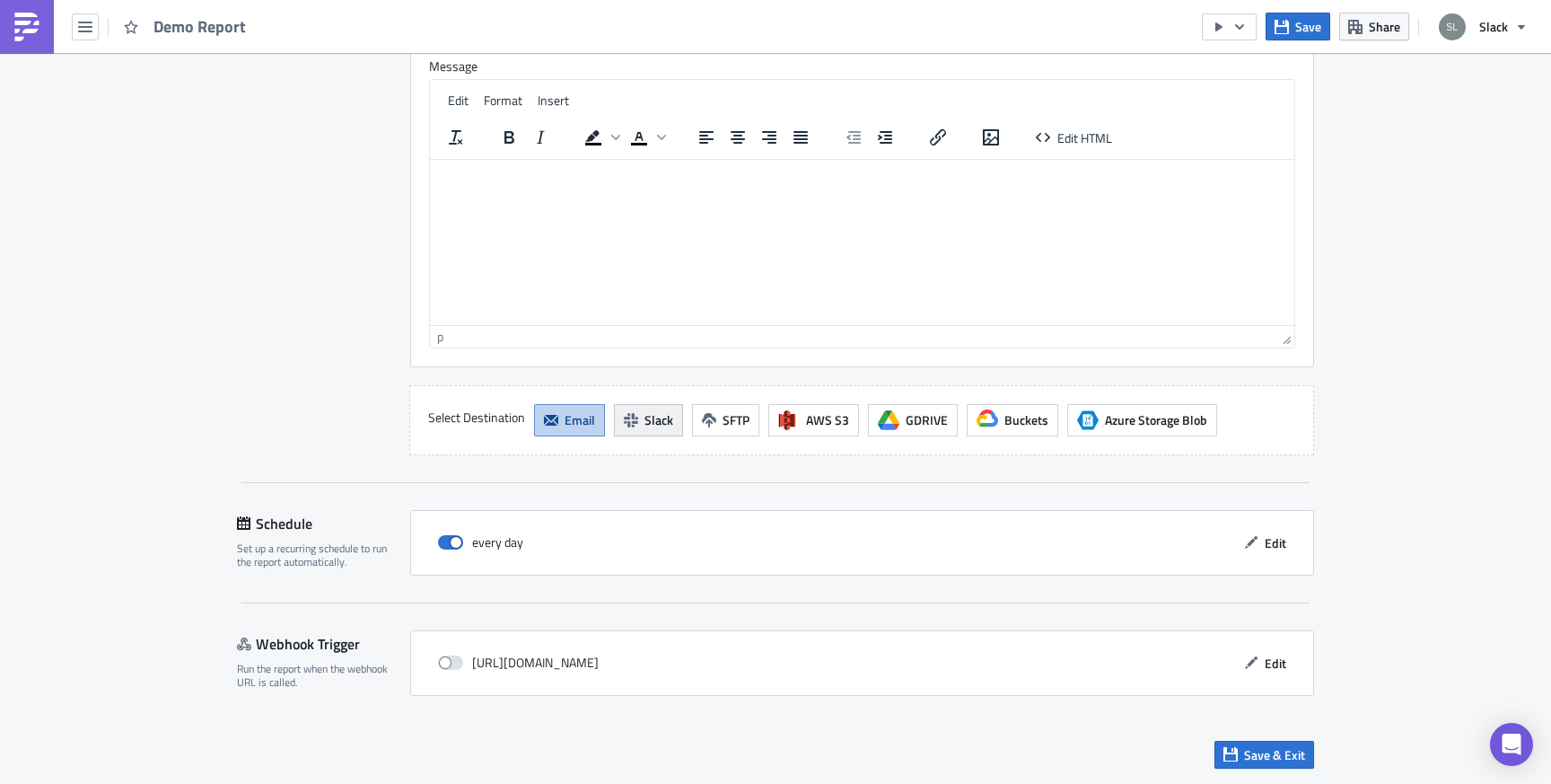
click at [661, 428] on span "Slack" at bounding box center [659, 419] width 29 height 18
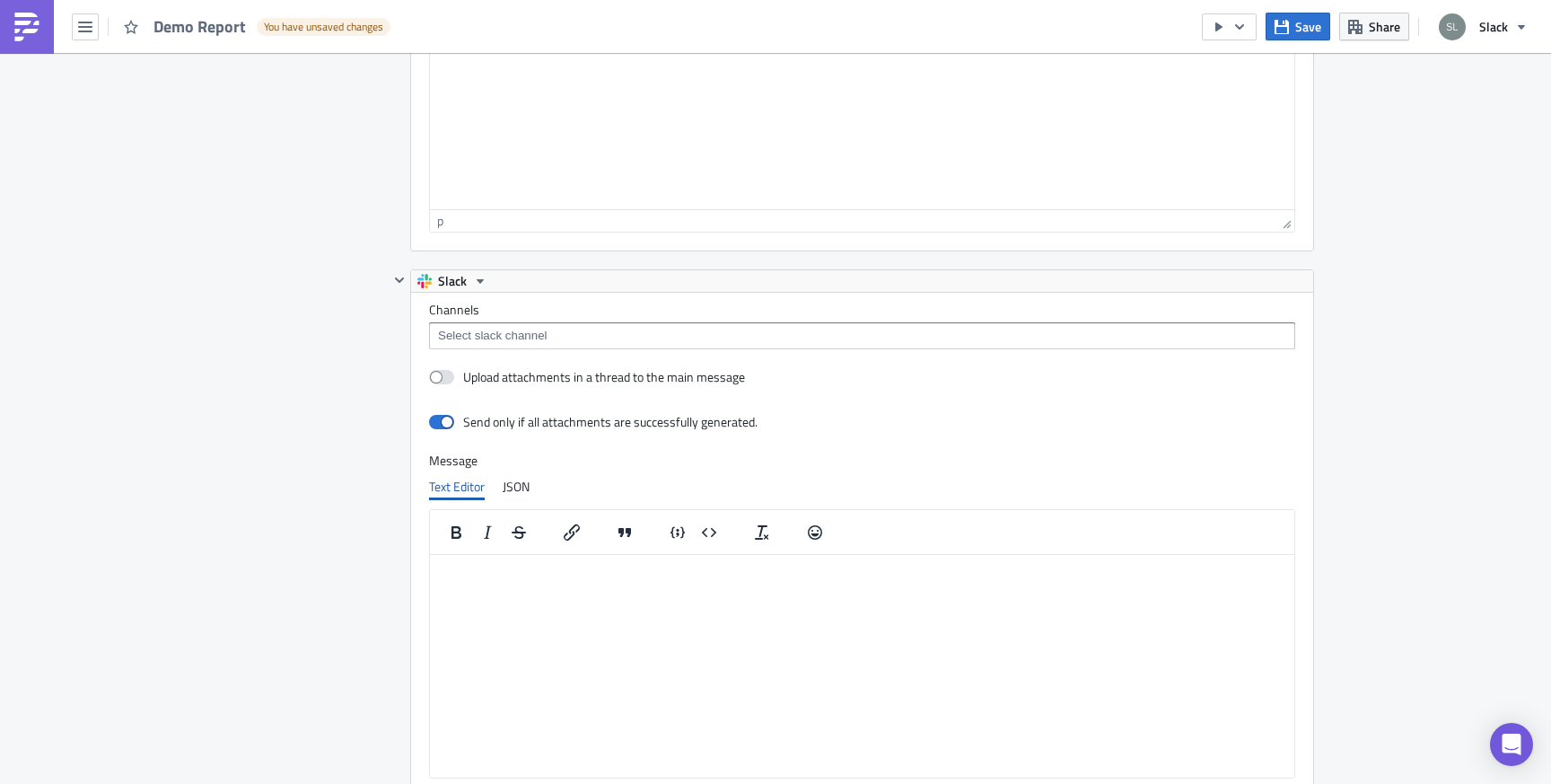
scroll to position [1739, 0]
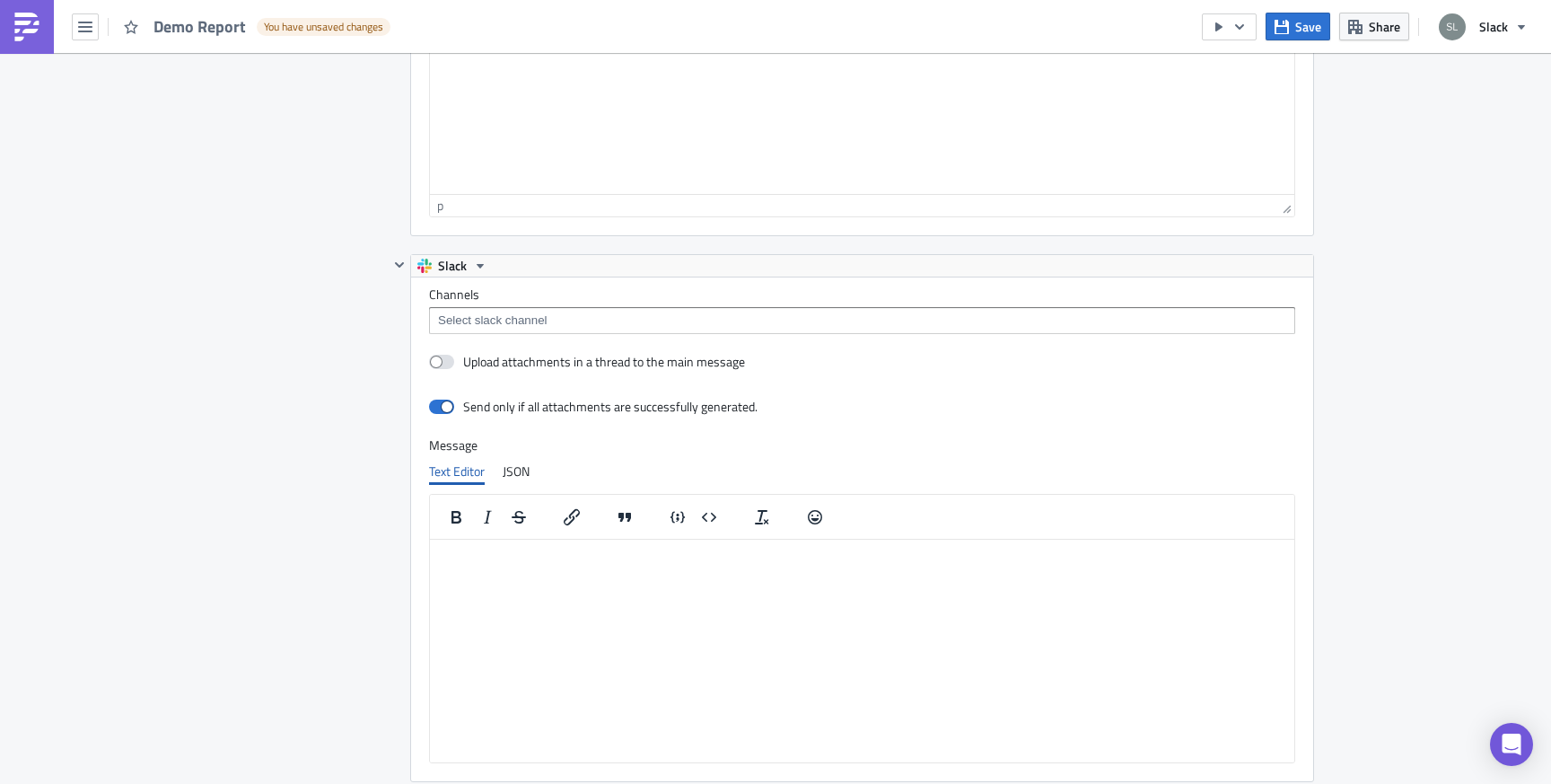
click at [616, 317] on input at bounding box center [862, 320] width 856 height 18
type input "s"
click at [512, 325] on input at bounding box center [862, 320] width 856 height 18
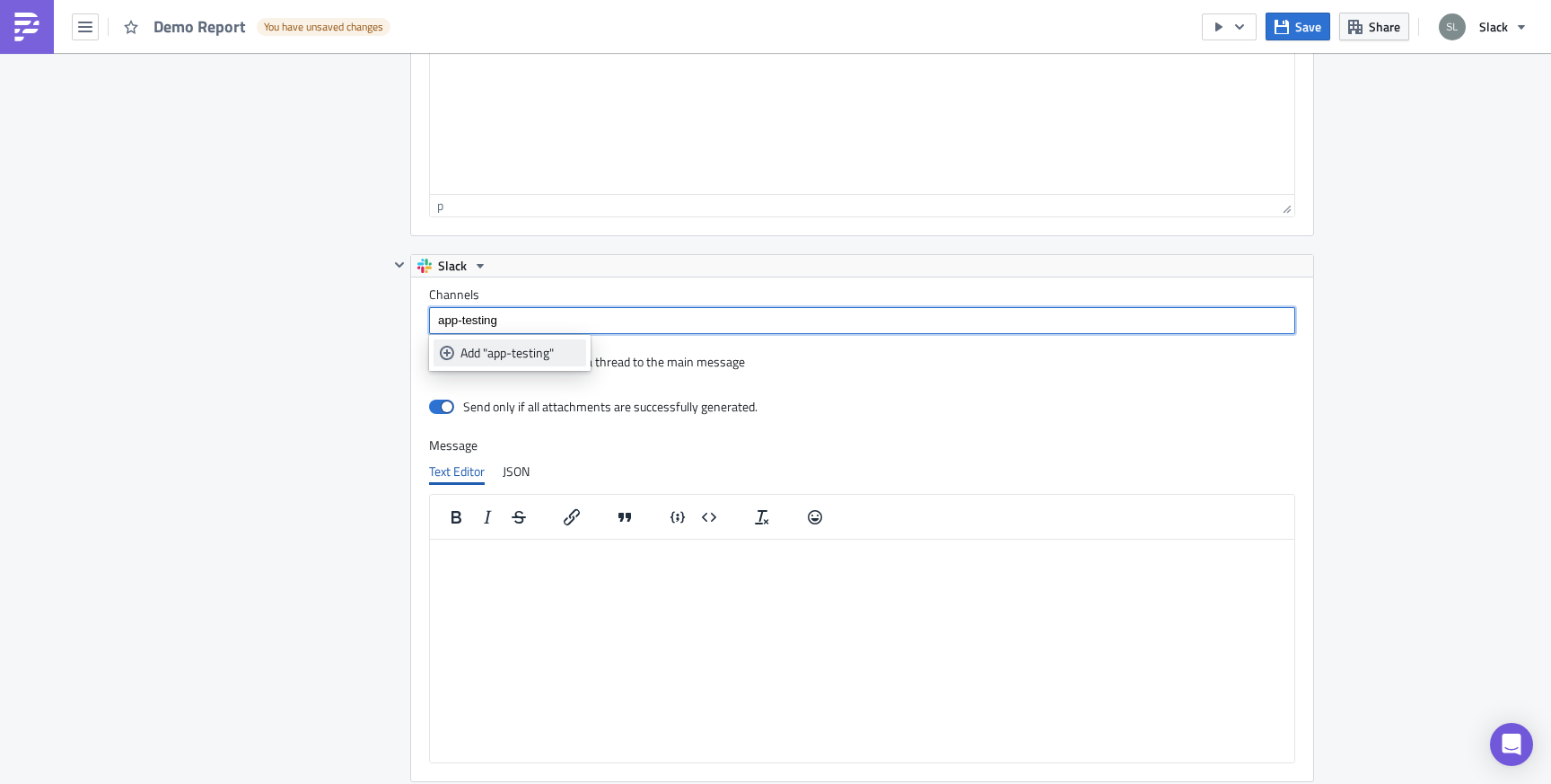
type input "app-testing"
click at [489, 363] on link "Add "app-testing"" at bounding box center [510, 353] width 153 height 27
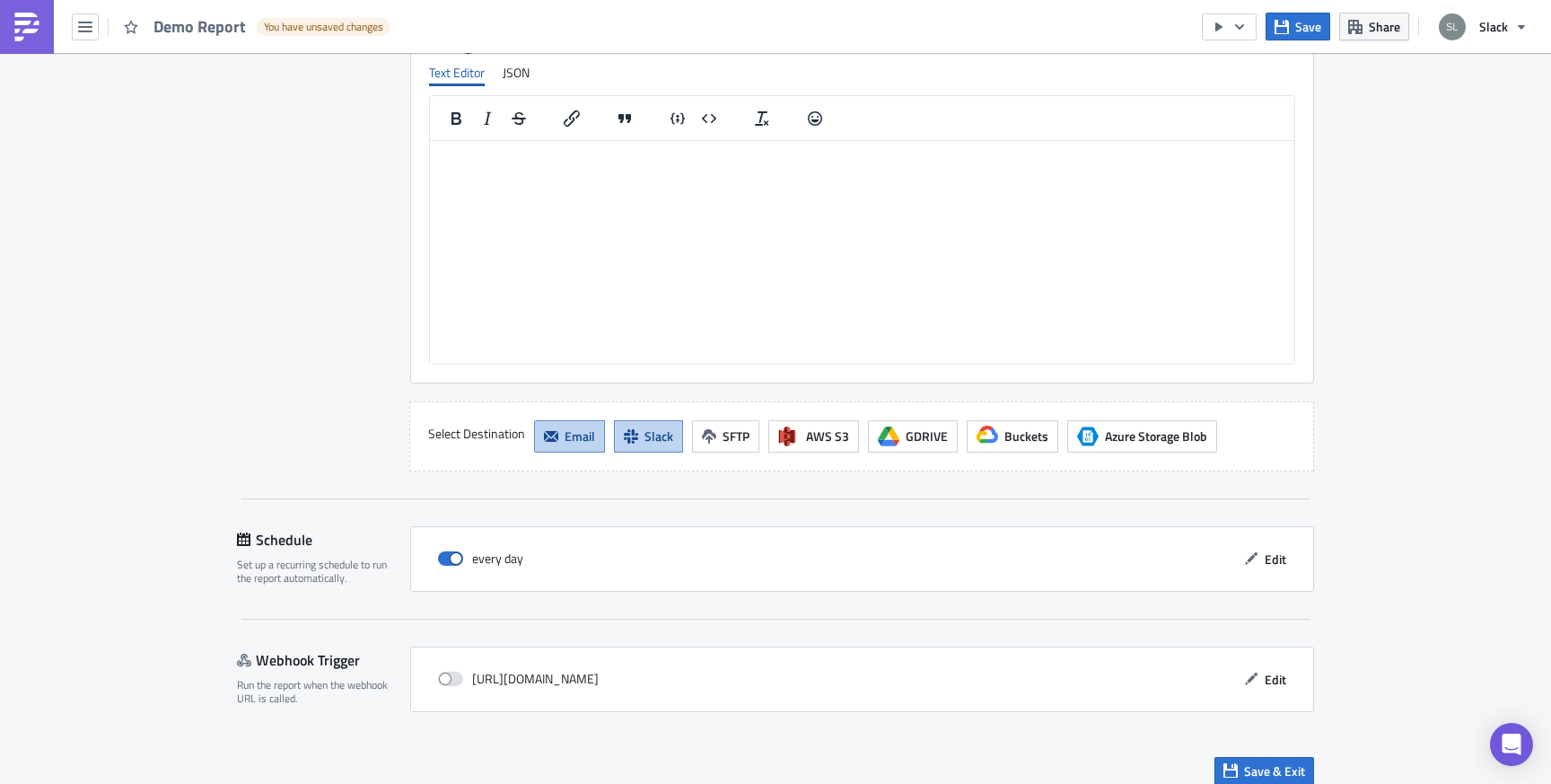
scroll to position [2156, 0]
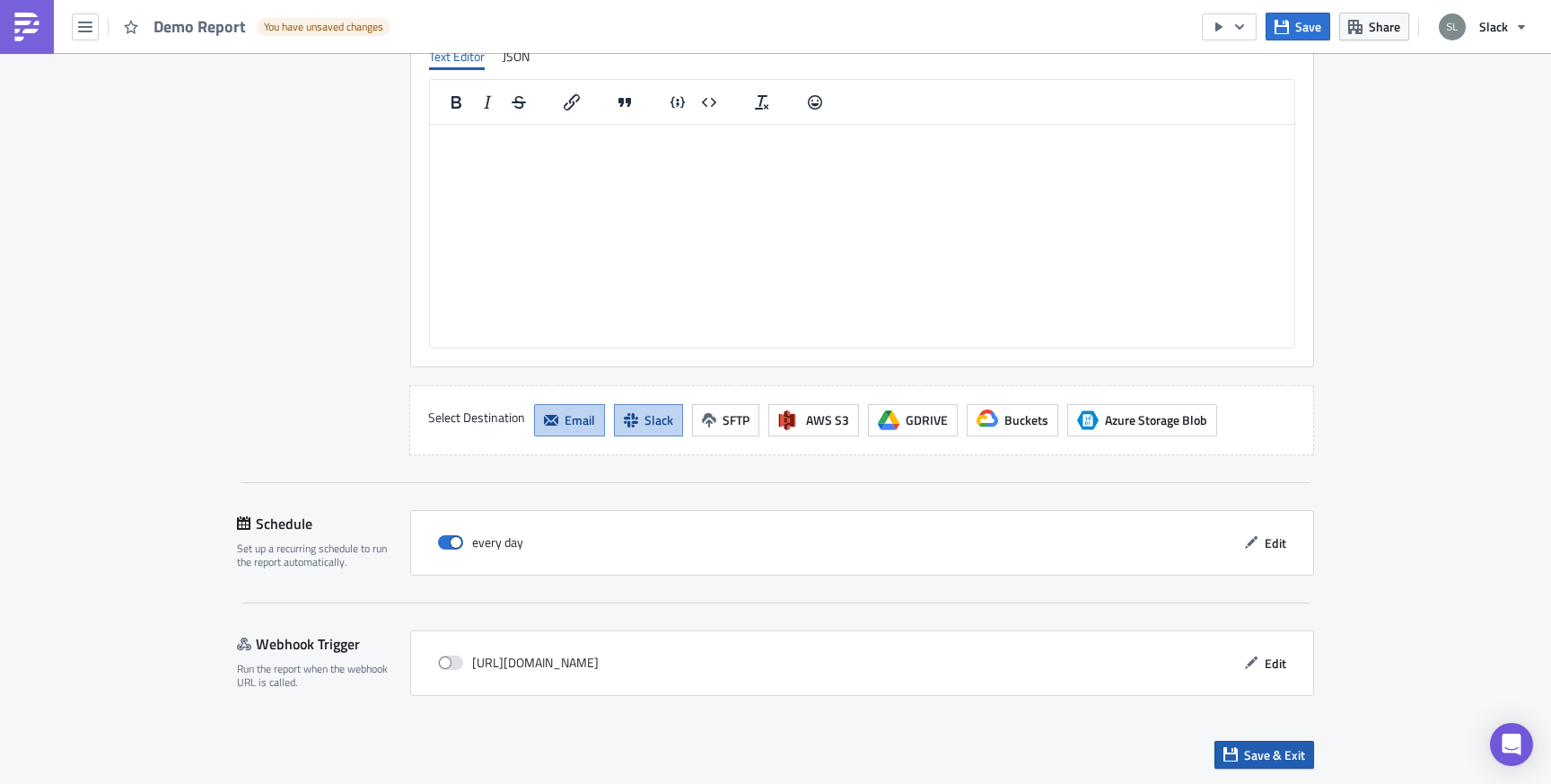
click at [1264, 753] on span "Save & Exit" at bounding box center [1274, 754] width 61 height 18
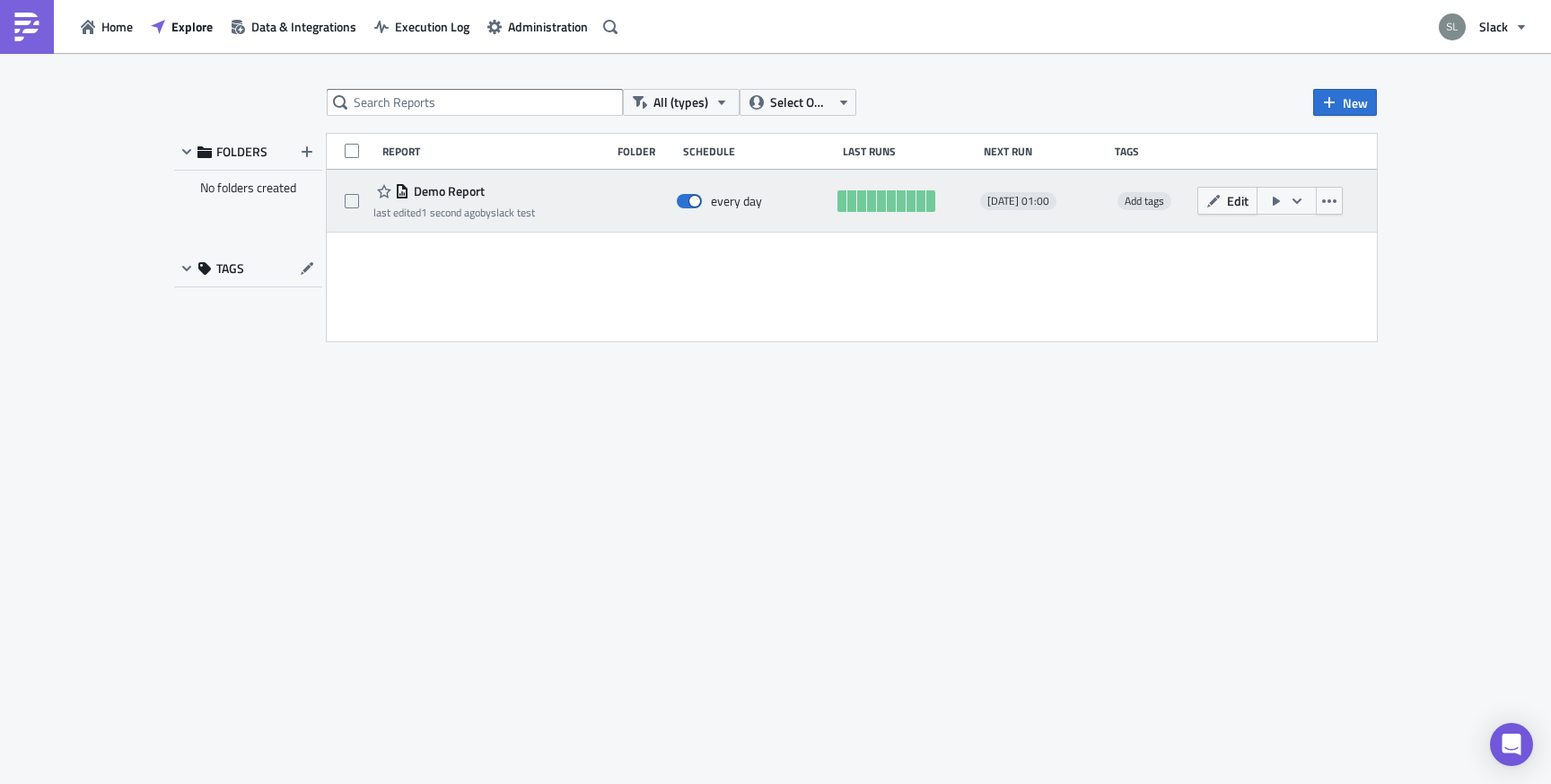
click at [1276, 201] on icon "button" at bounding box center [1276, 200] width 7 height 9
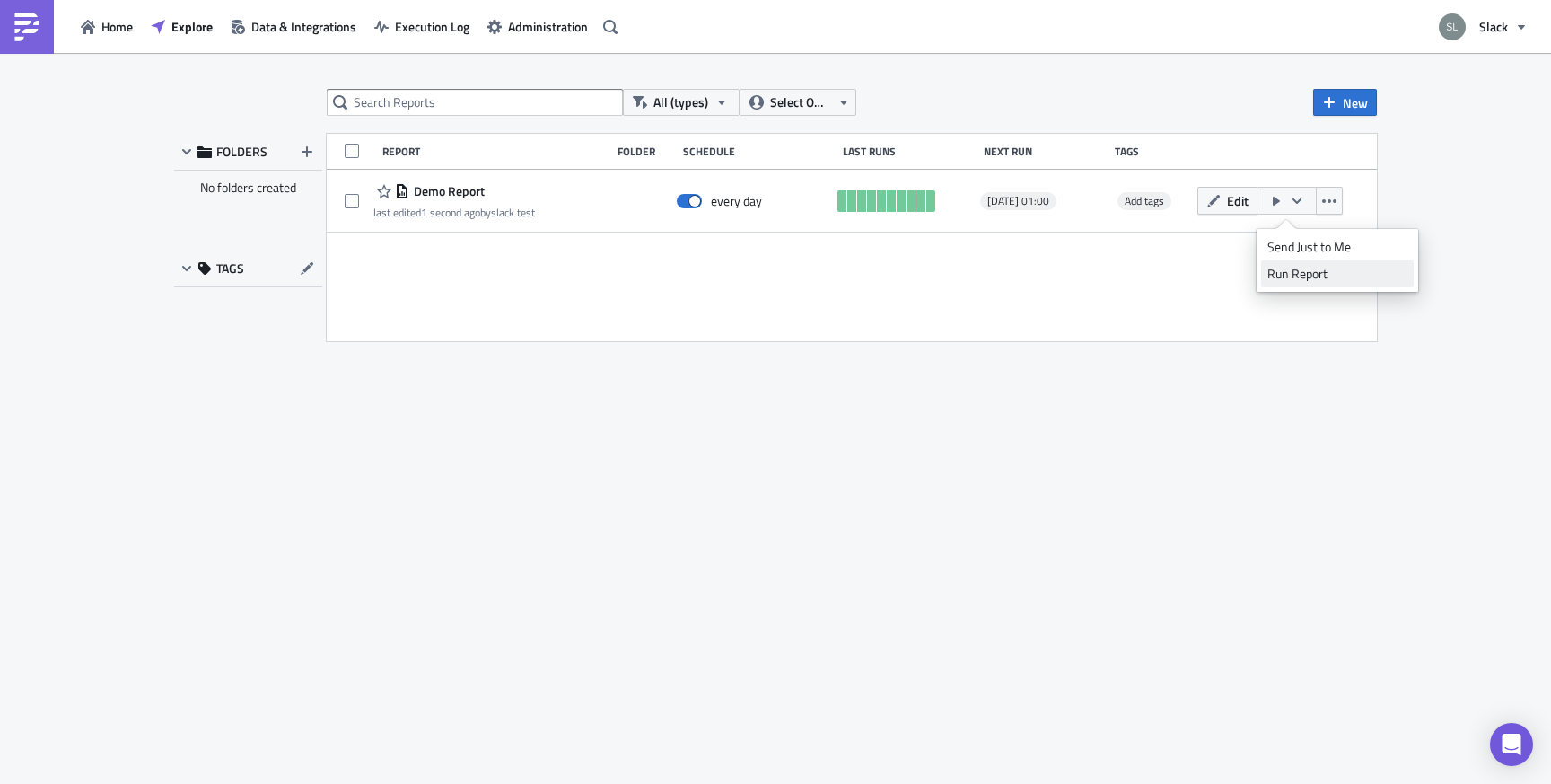
click at [1292, 260] on link "Run Report" at bounding box center [1338, 274] width 153 height 27
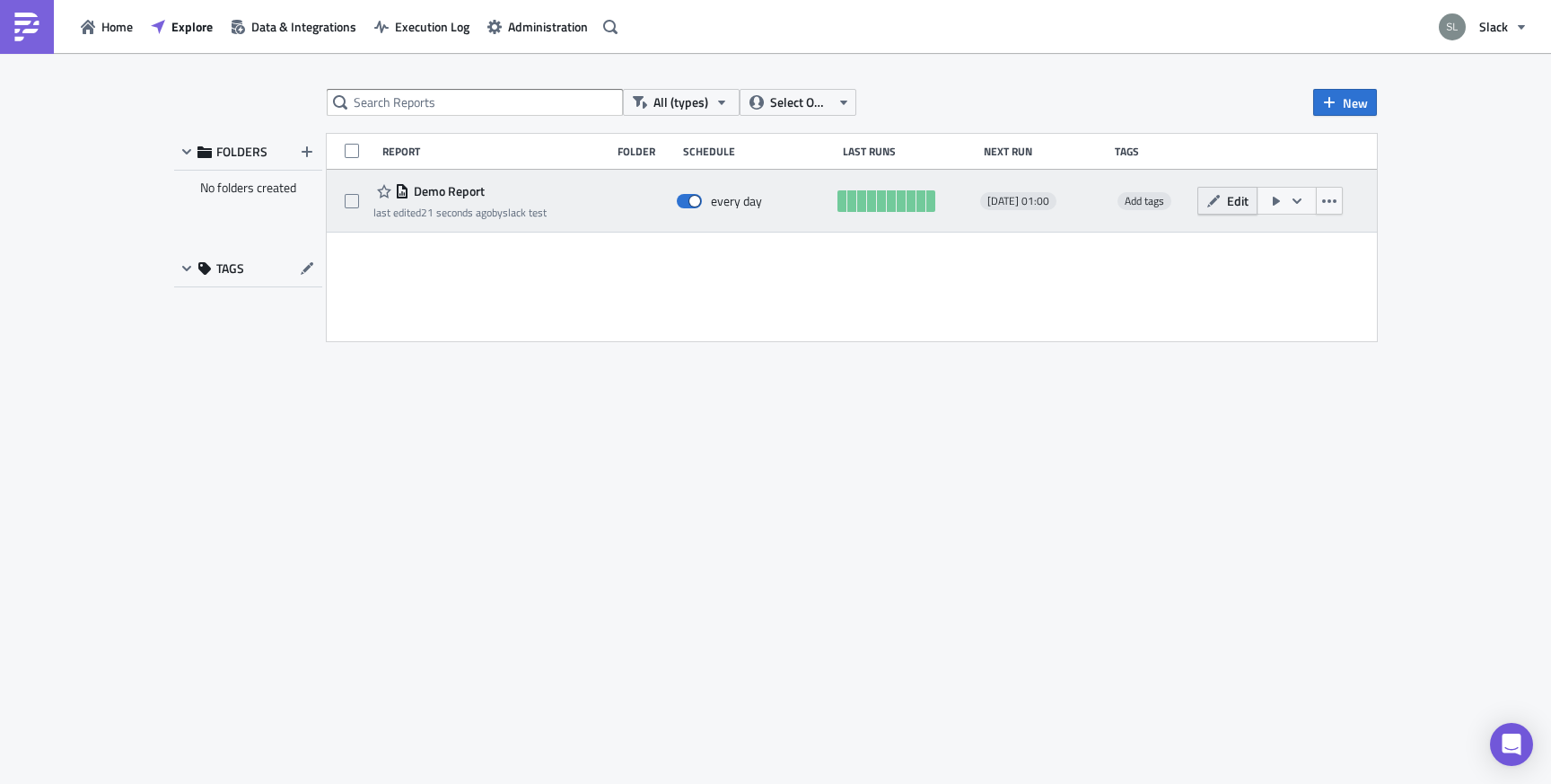
click at [1219, 198] on icon "button" at bounding box center [1213, 200] width 15 height 15
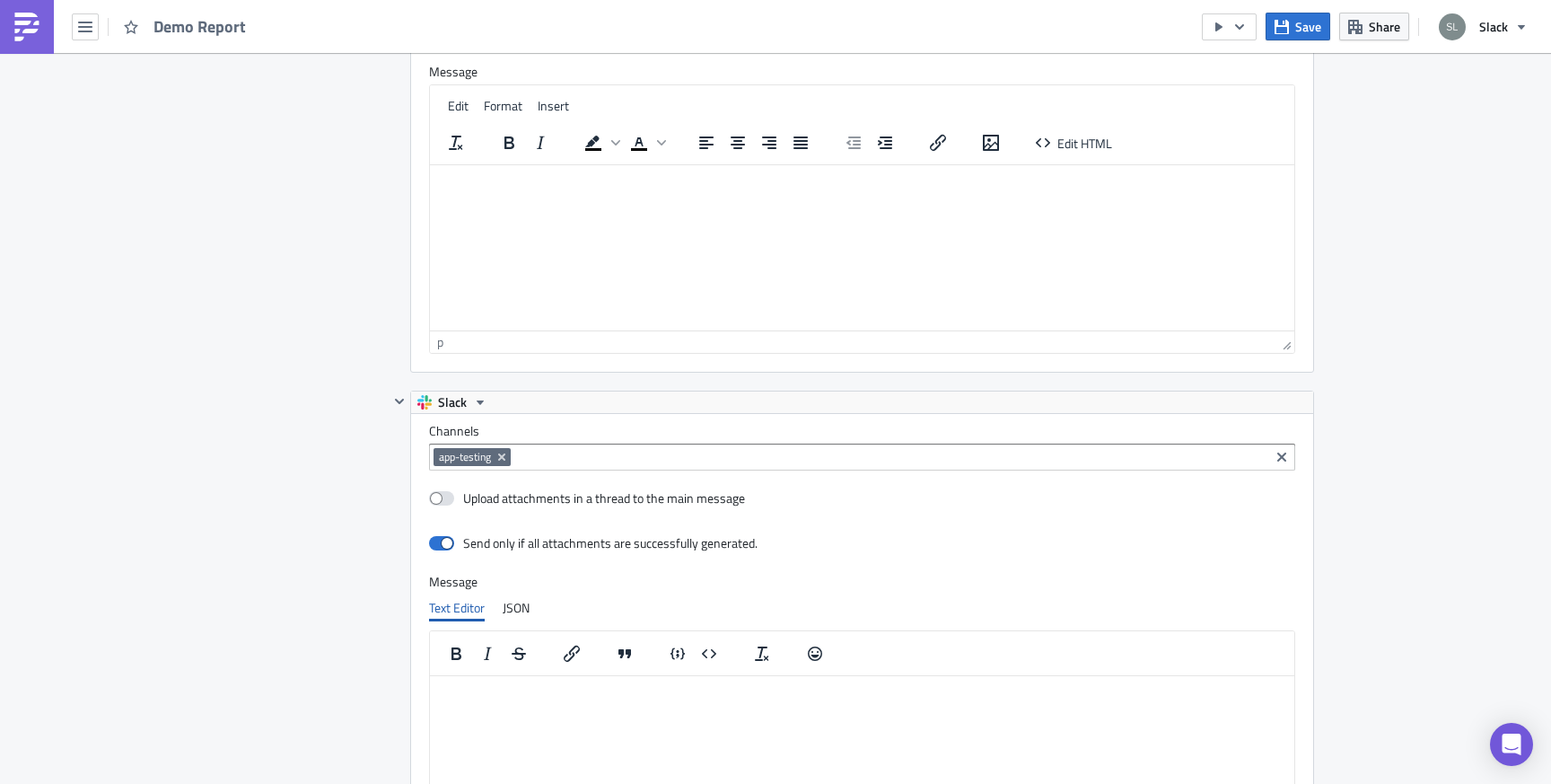
scroll to position [1649, 0]
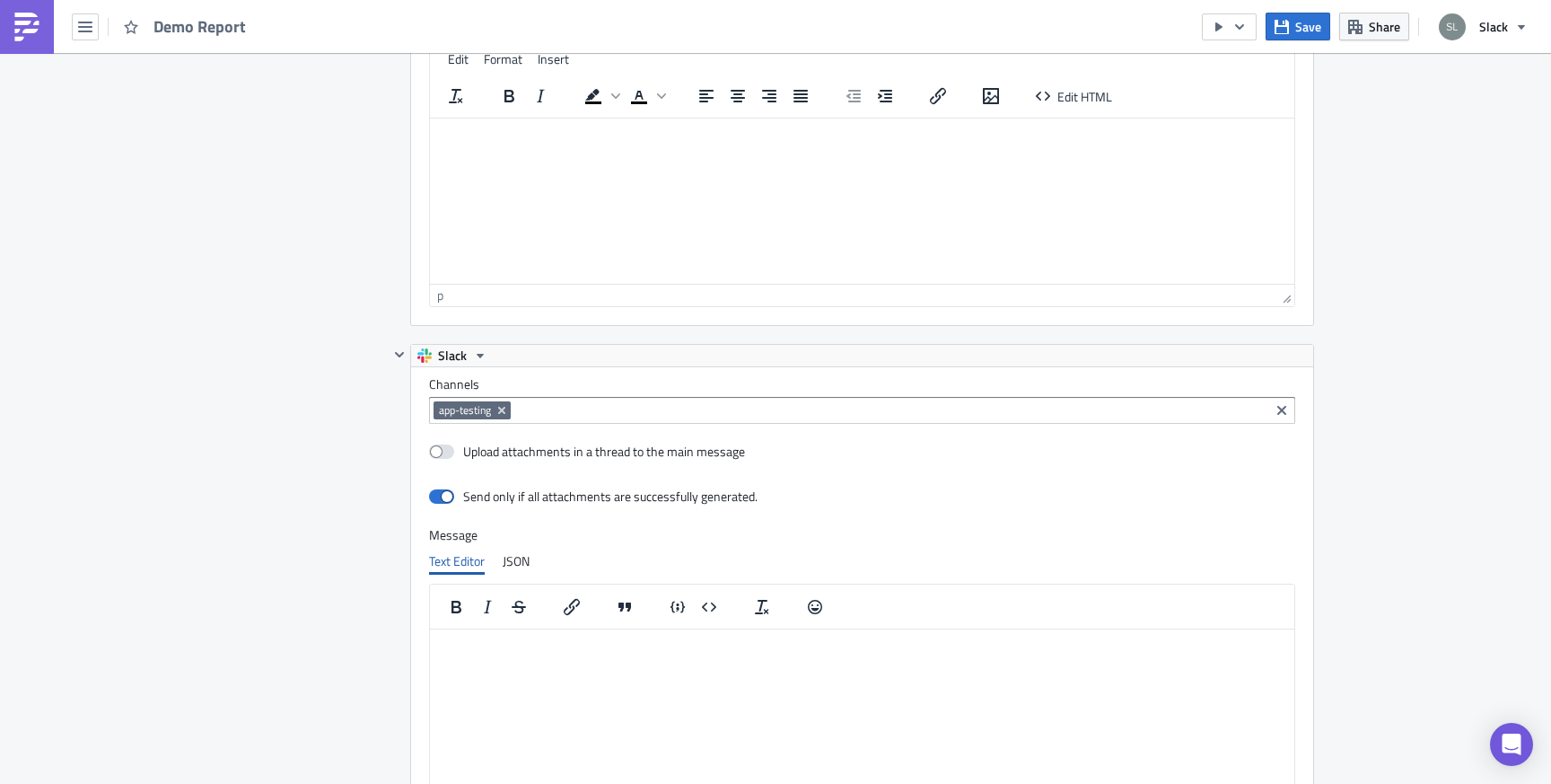
click at [623, 418] on input at bounding box center [890, 410] width 749 height 18
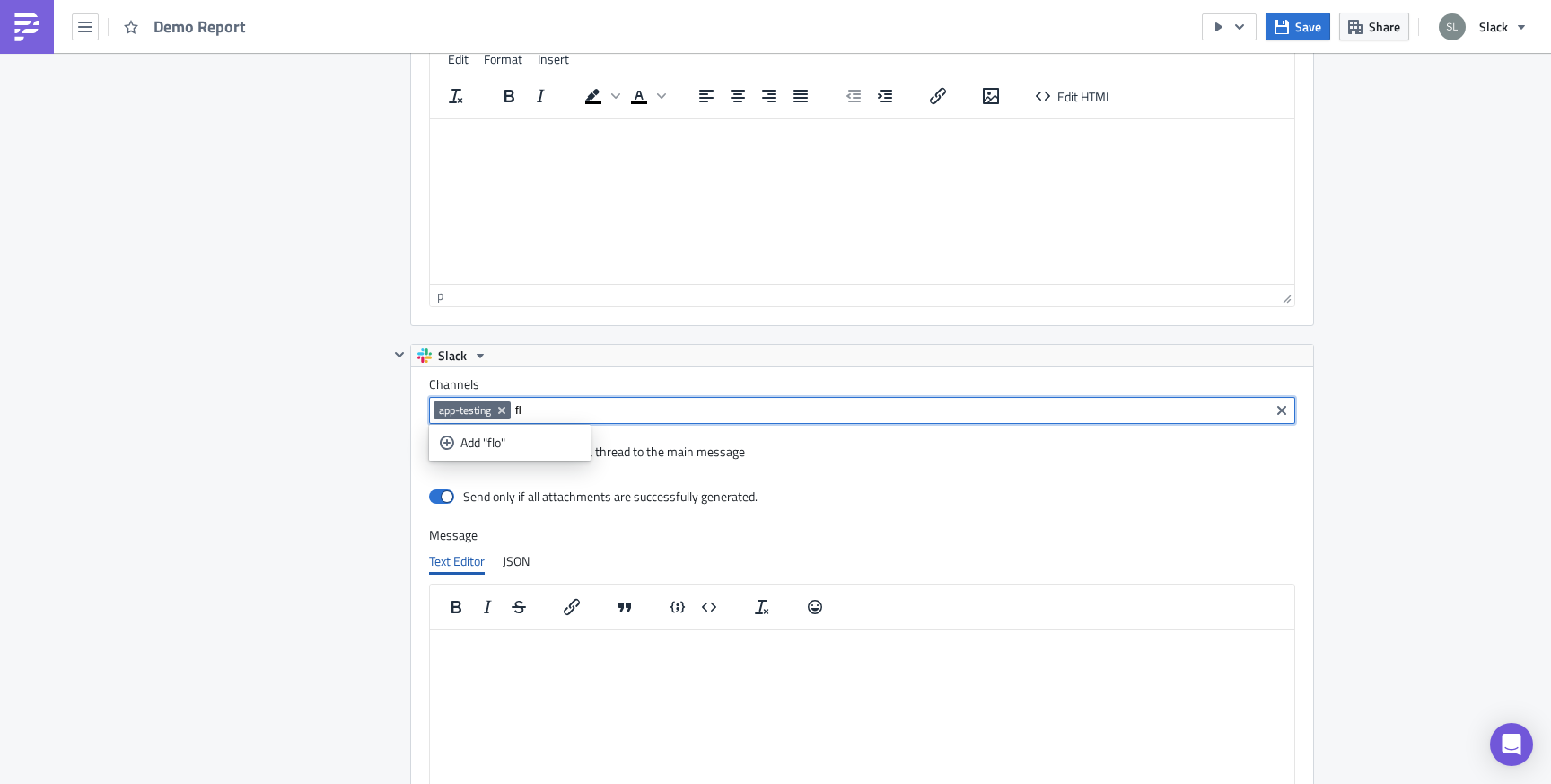
type input "f"
click at [352, 429] on div "Destinations Define where should your report be delivered." at bounding box center [313, 291] width 152 height 1338
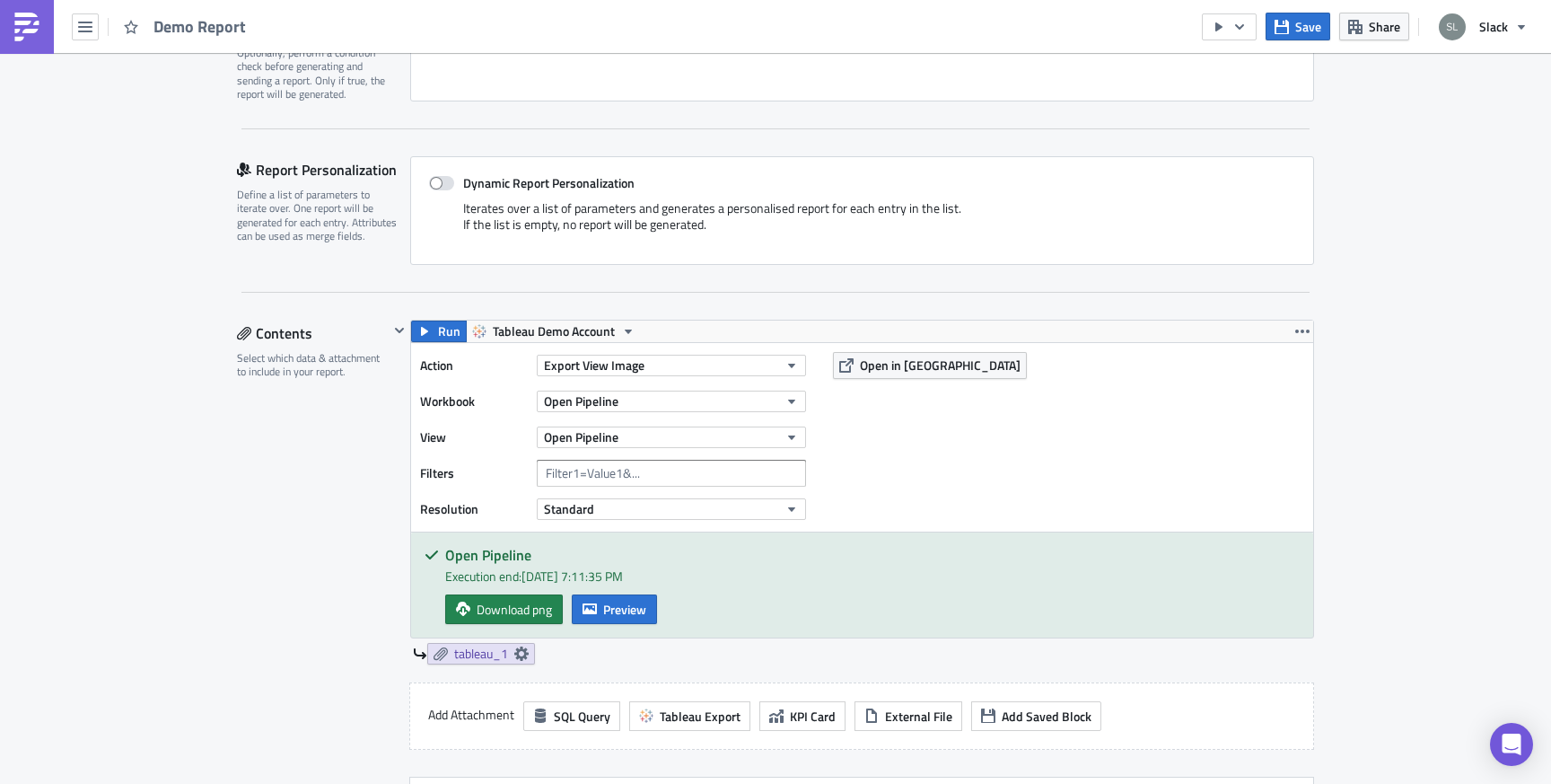
scroll to position [15, 0]
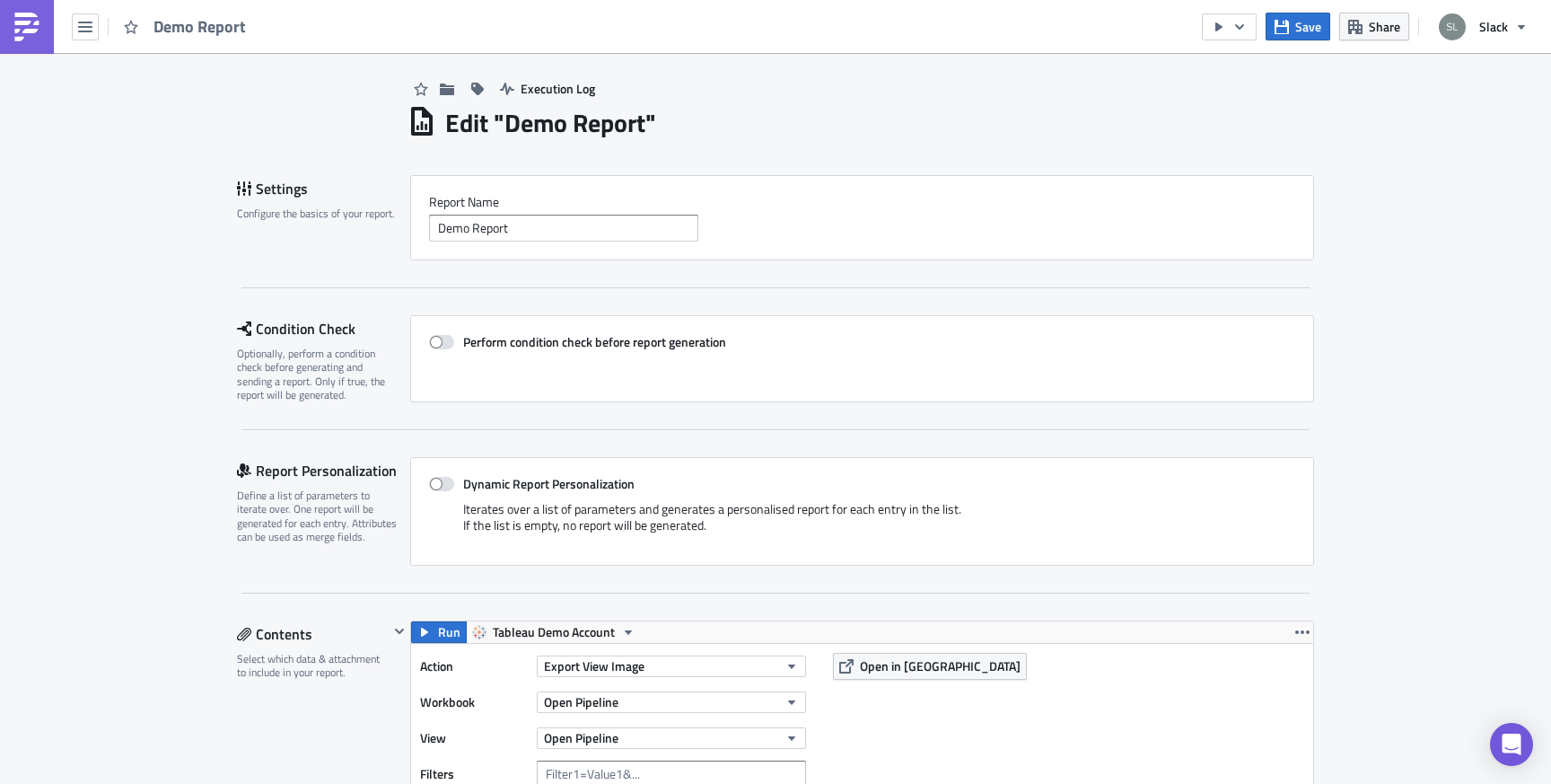
click at [22, 28] on img at bounding box center [27, 27] width 29 height 29
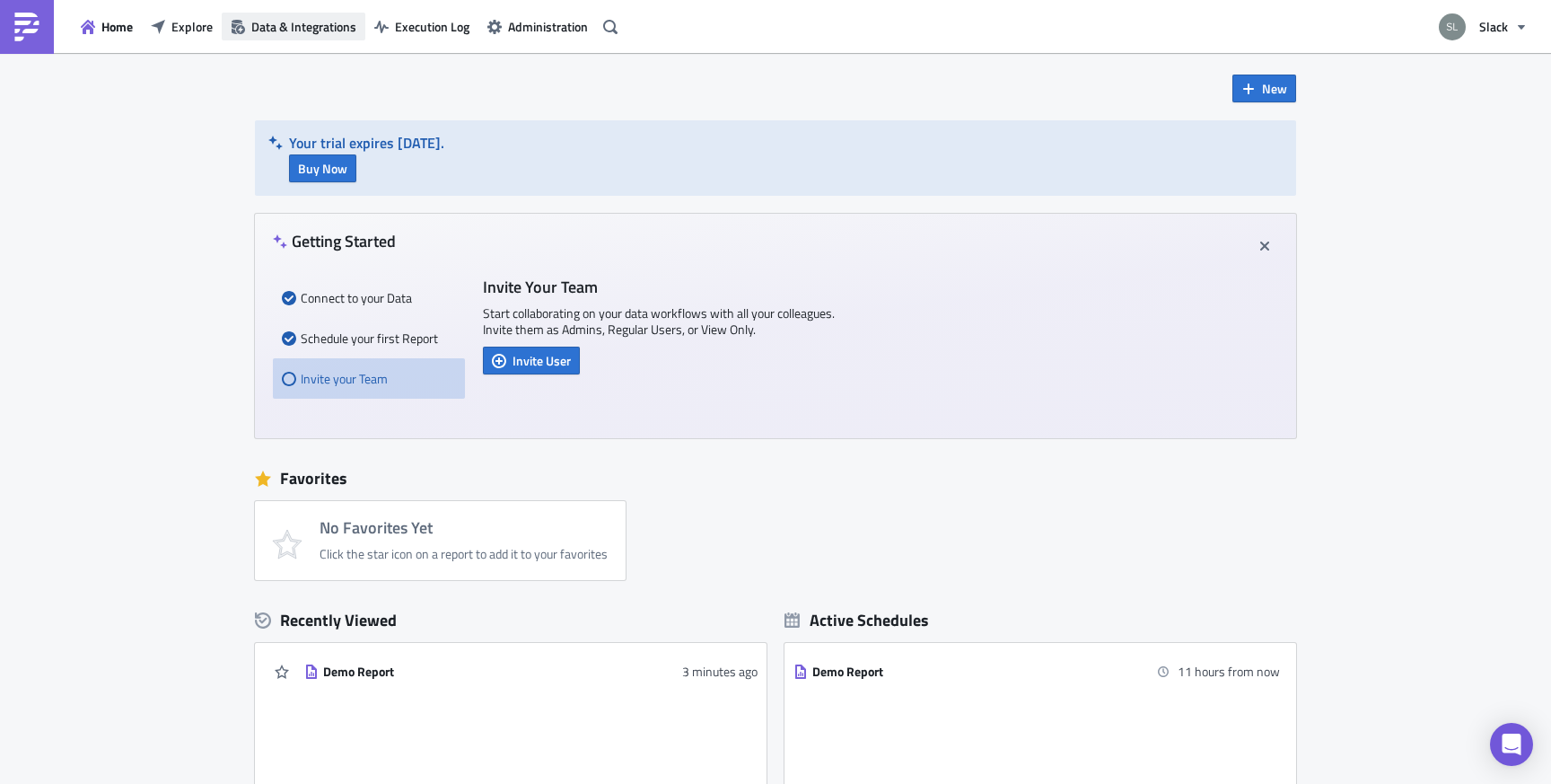
click at [313, 23] on span "Data & Integrations" at bounding box center [304, 26] width 106 height 18
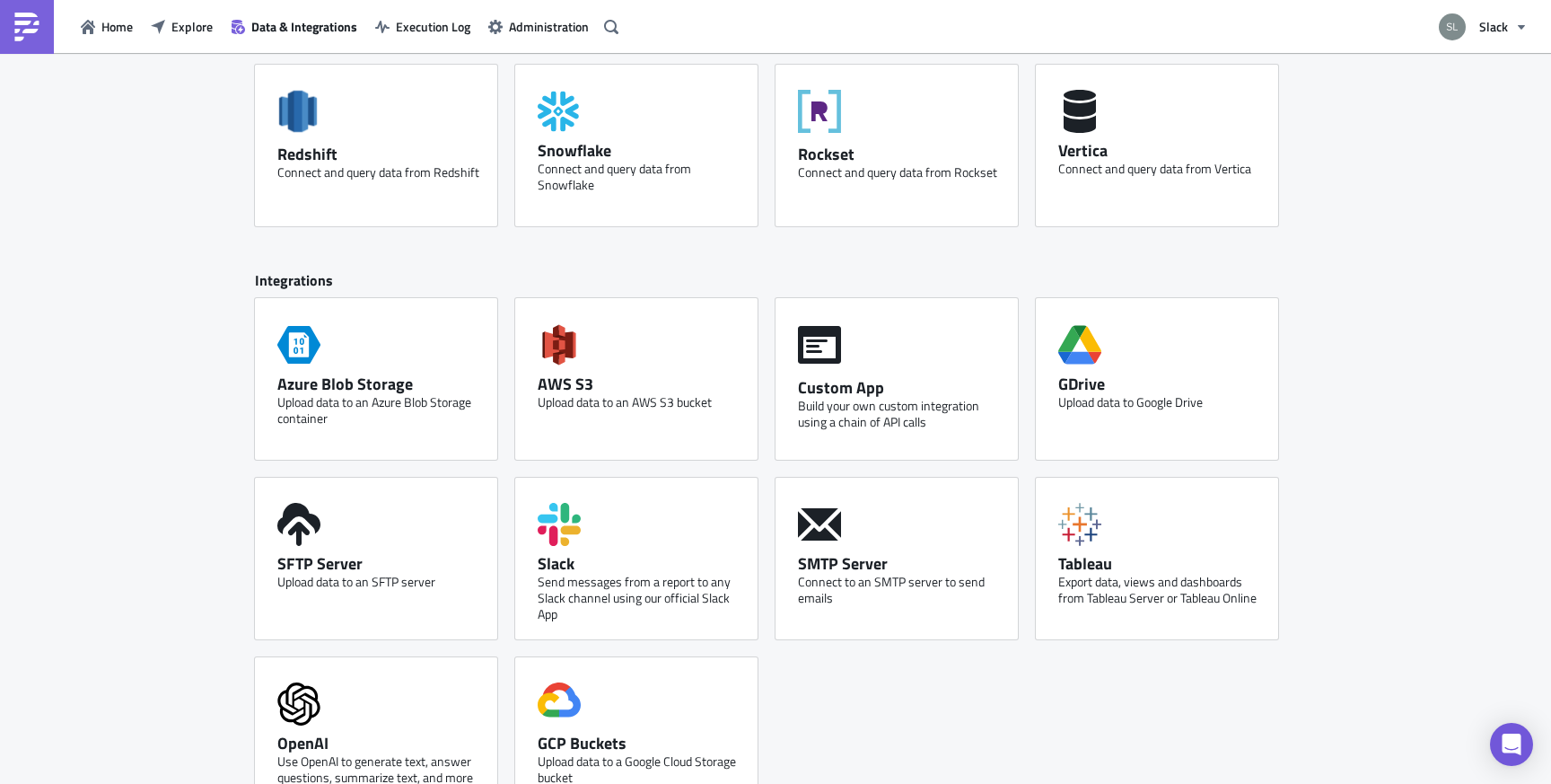
scroll to position [677, 0]
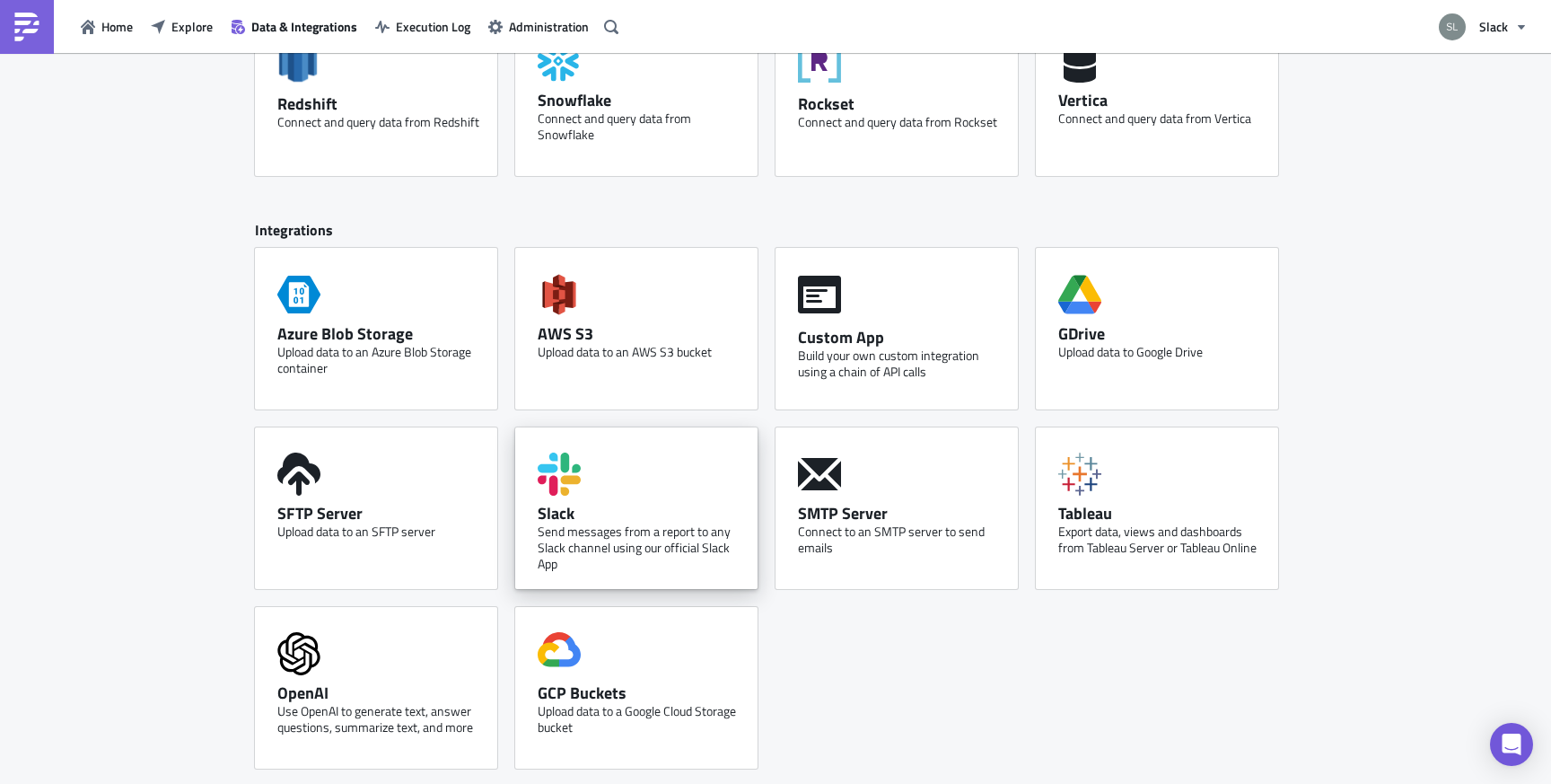
click at [588, 501] on div "Slack Send messages from a report to any Slack channel using our official Slack…" at bounding box center [636, 507] width 242 height 162
